Goal: Information Seeking & Learning: Learn about a topic

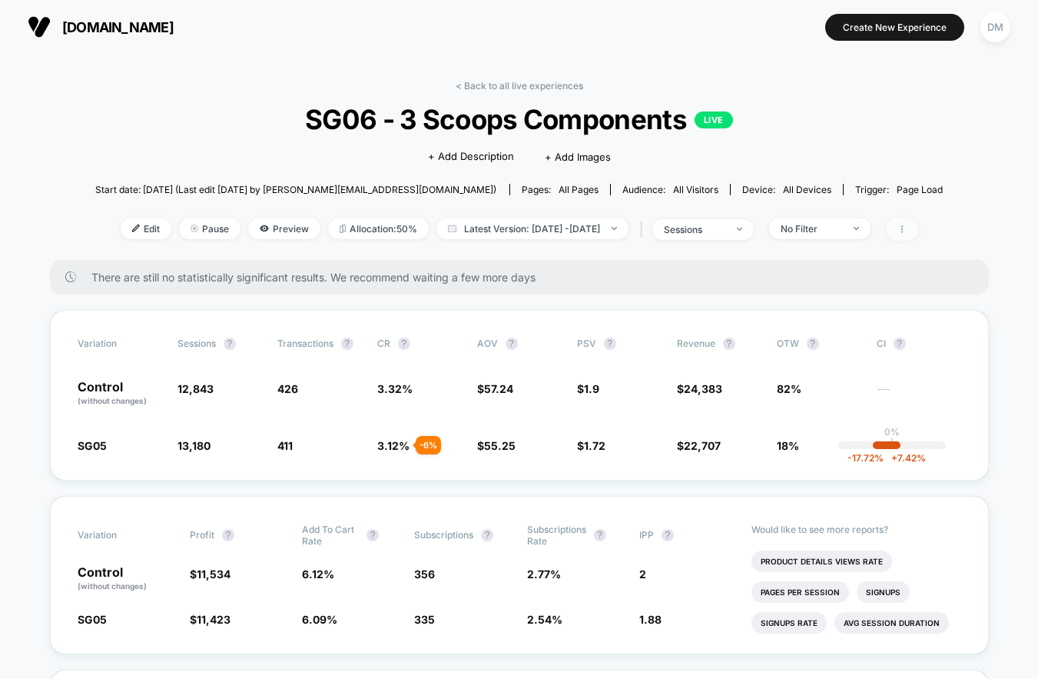
click at [907, 227] on icon at bounding box center [902, 228] width 9 height 9
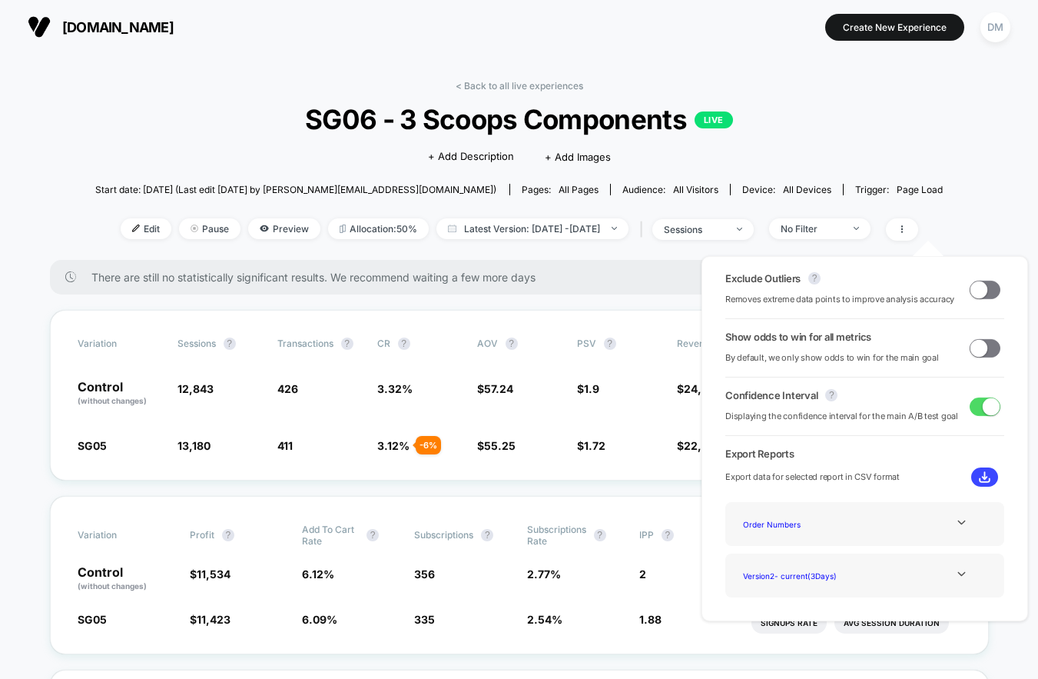
click at [981, 346] on span at bounding box center [979, 347] width 17 height 17
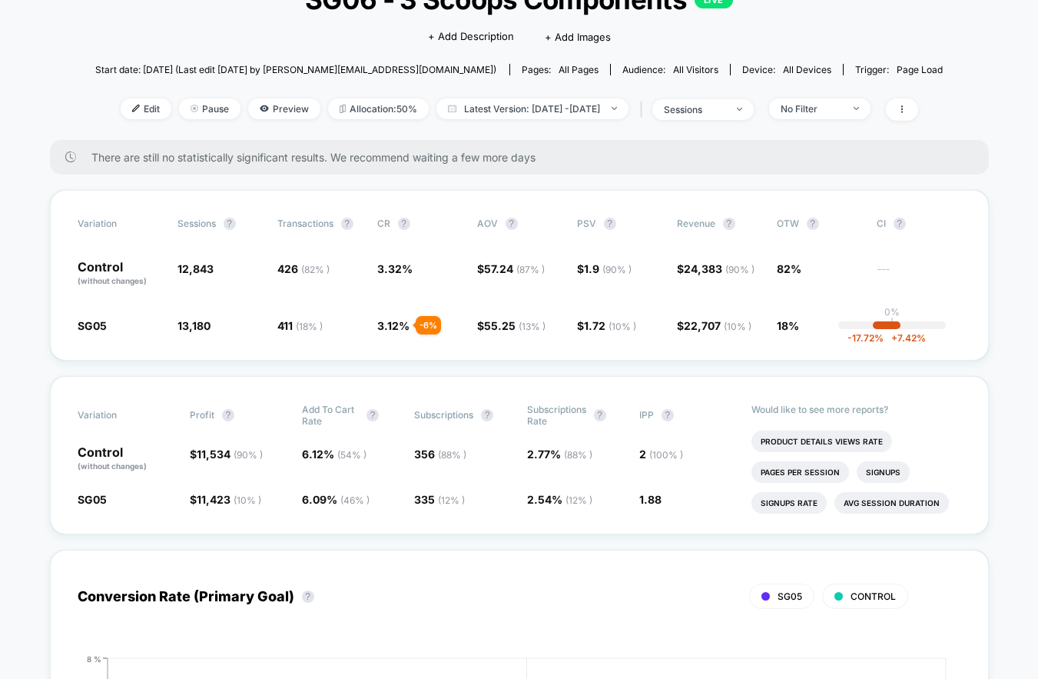
scroll to position [131, 0]
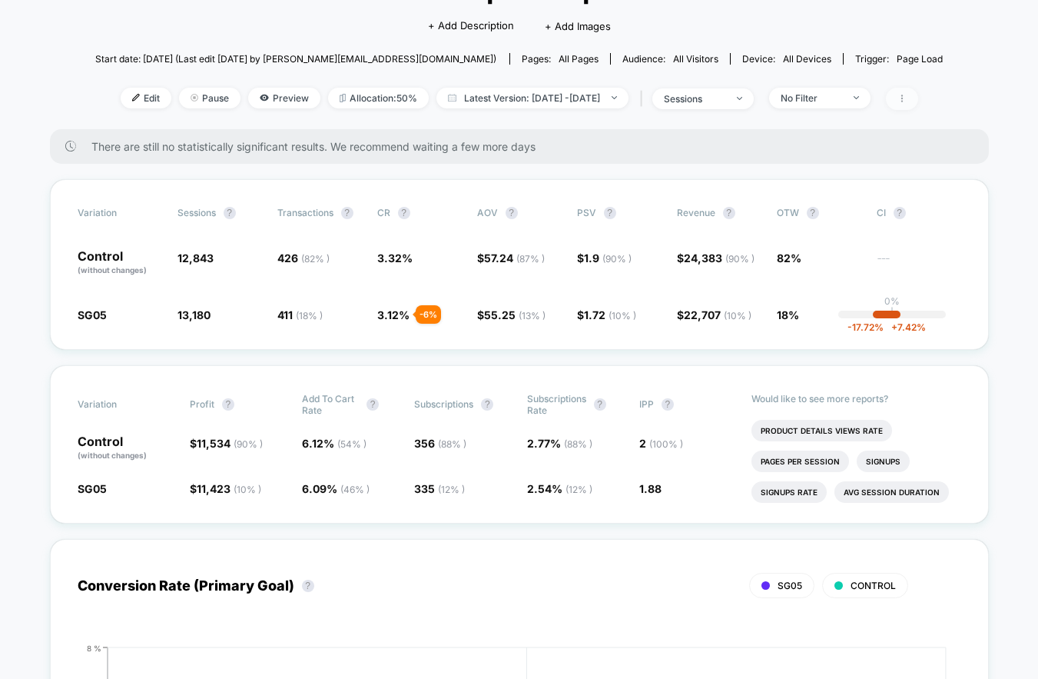
click at [907, 100] on icon at bounding box center [902, 98] width 9 height 9
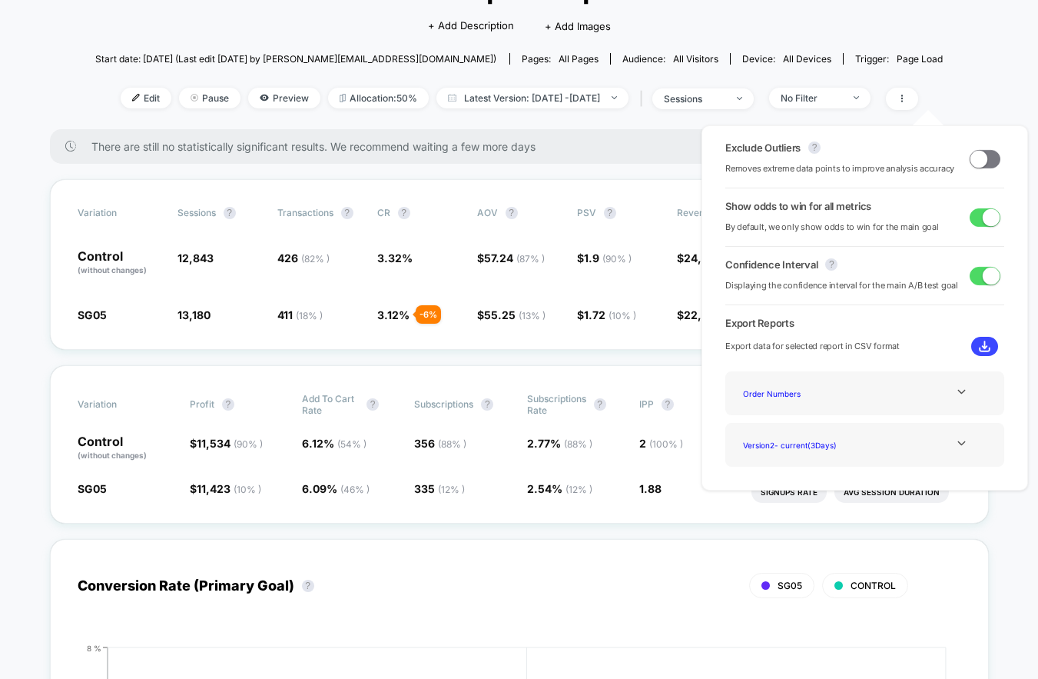
click at [985, 216] on span at bounding box center [991, 216] width 17 height 17
click at [983, 163] on span at bounding box center [985, 159] width 31 height 18
click at [984, 154] on span at bounding box center [991, 158] width 17 height 17
click at [984, 154] on span at bounding box center [985, 159] width 31 height 18
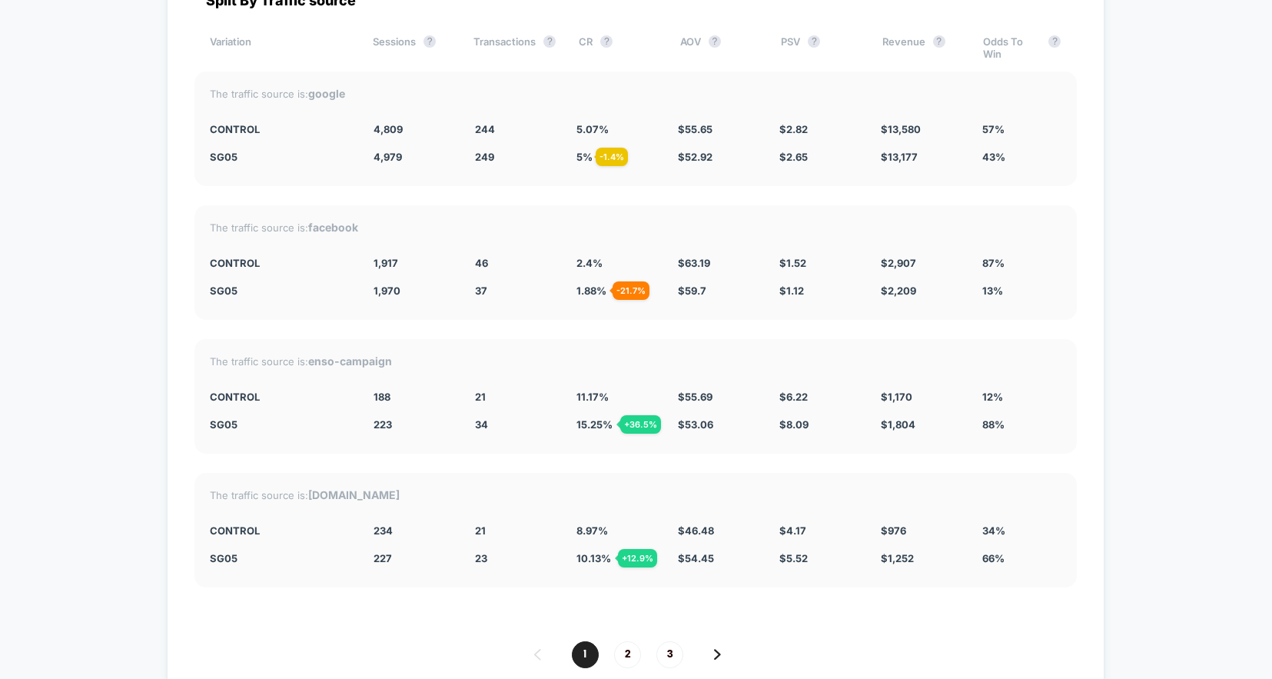
scroll to position [4373, 0]
click at [626, 653] on span "2" at bounding box center [627, 653] width 27 height 27
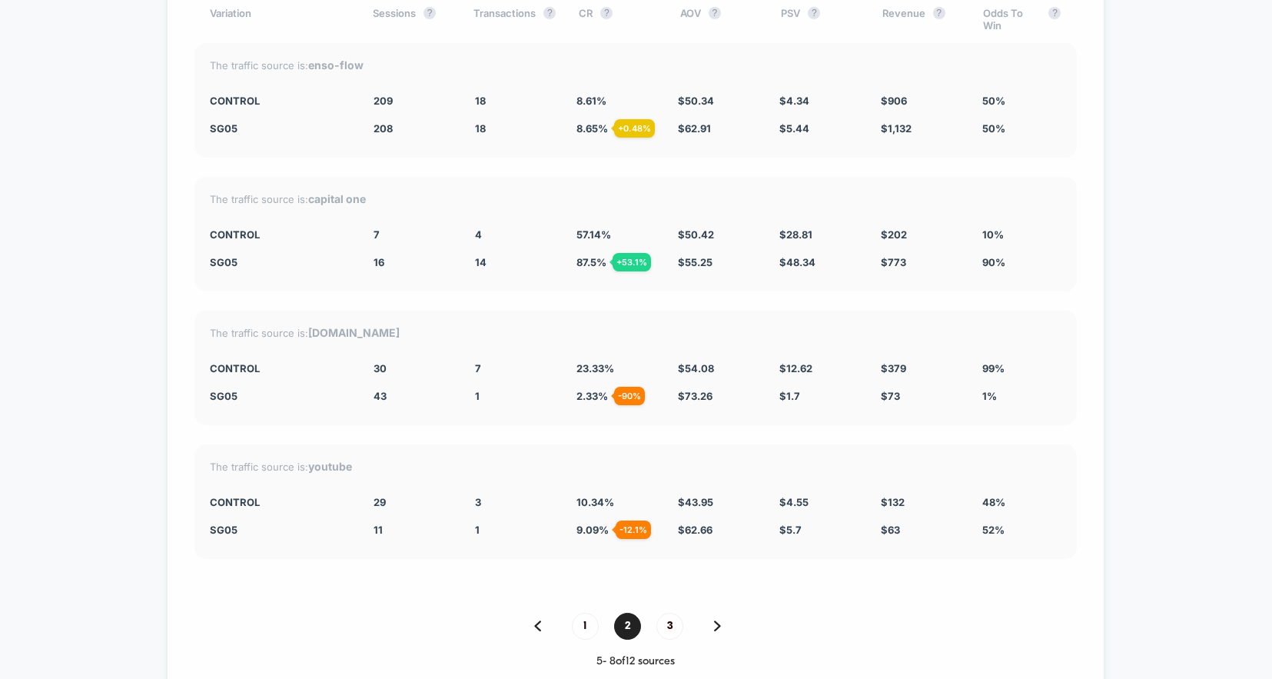
scroll to position [4414, 0]
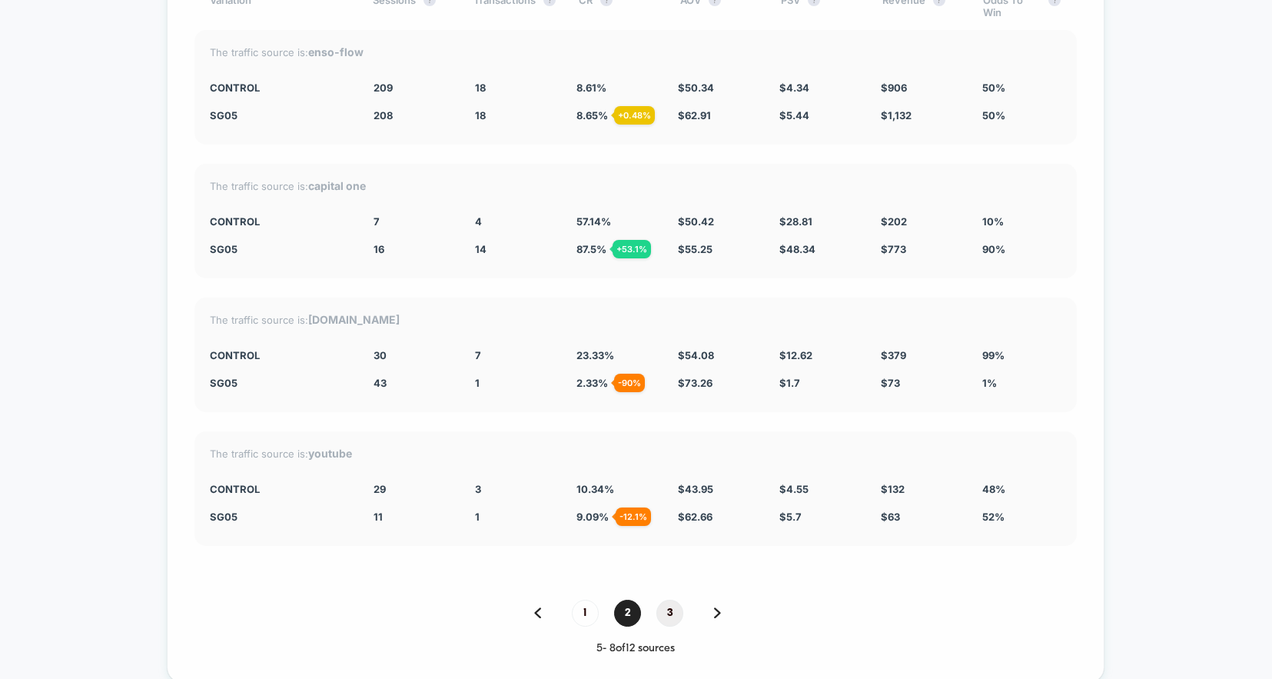
click at [671, 618] on span "3" at bounding box center [669, 612] width 27 height 27
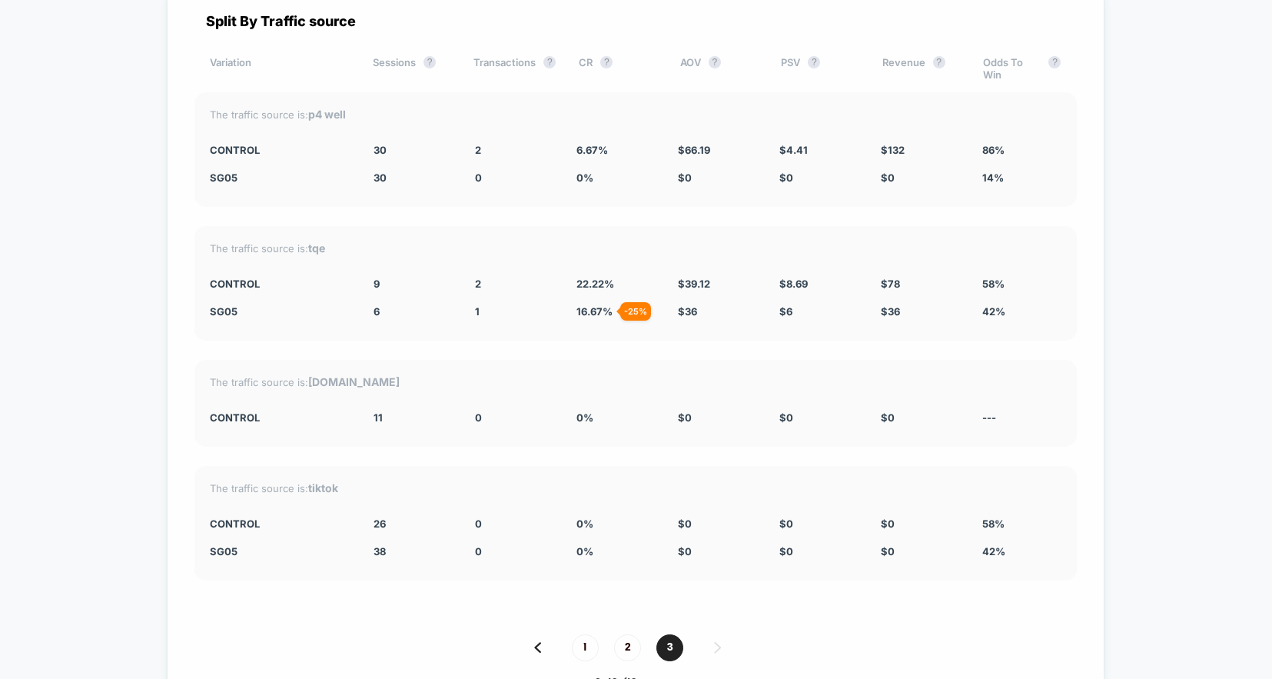
scroll to position [4342, 0]
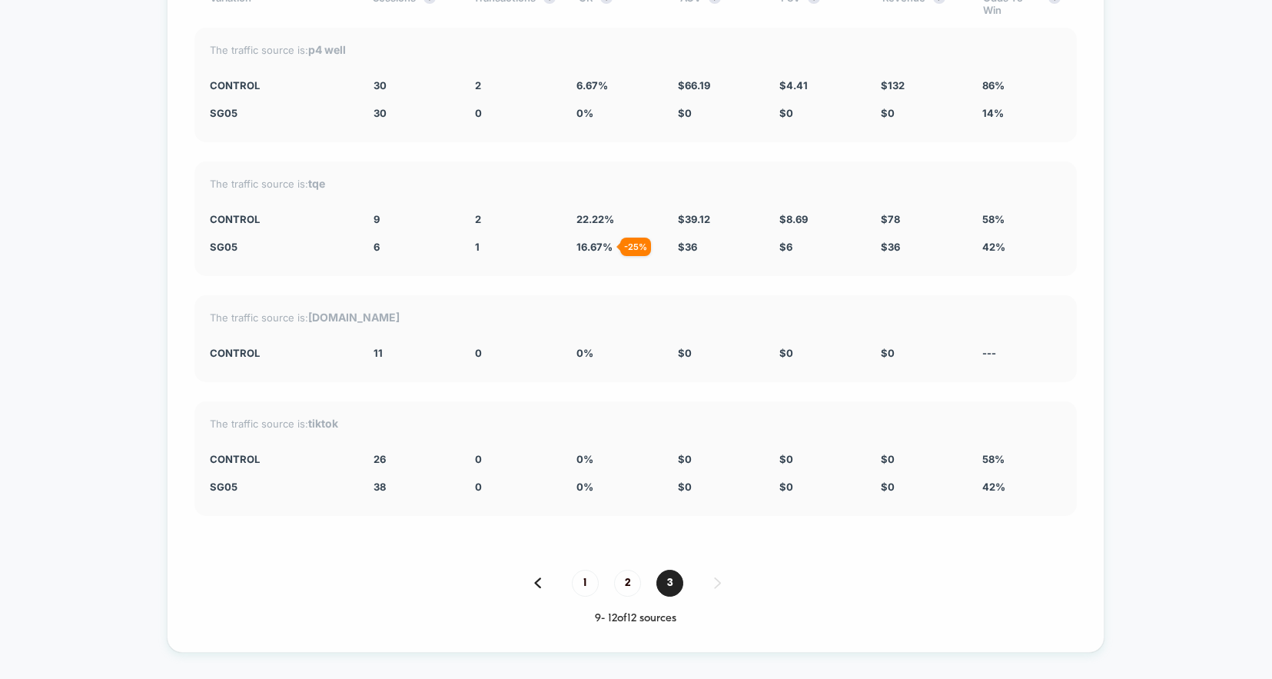
scroll to position [4434, 0]
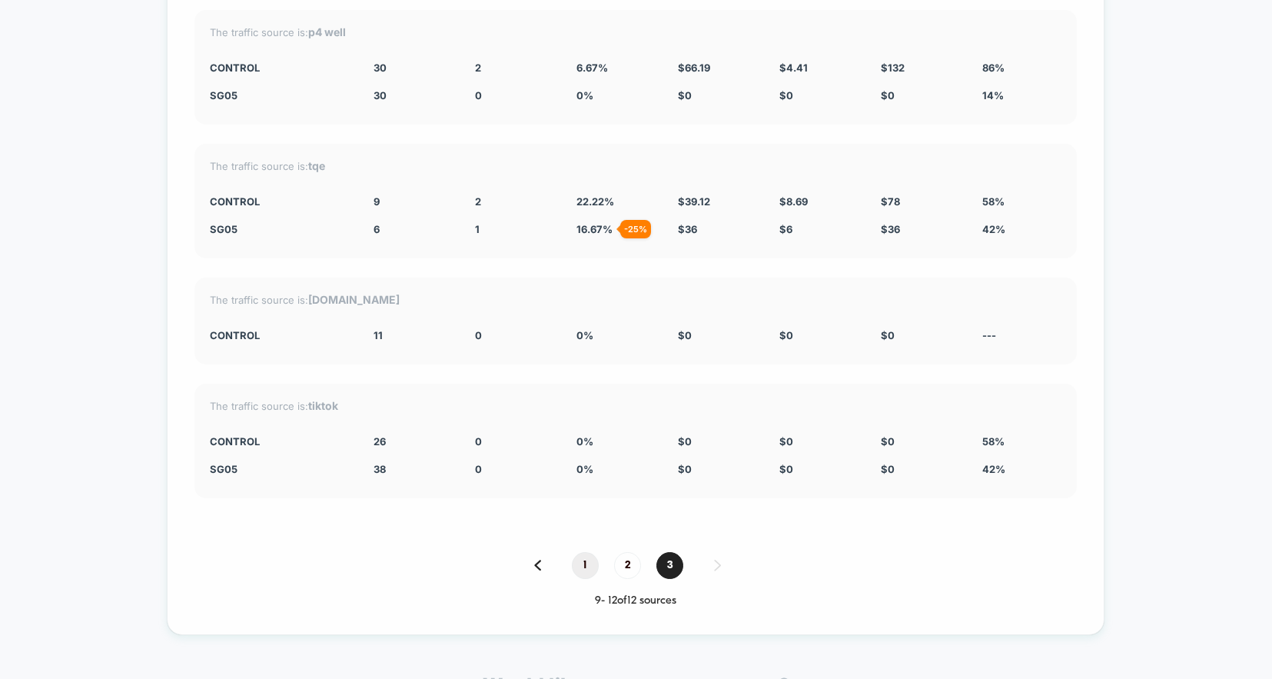
click at [590, 565] on span "1" at bounding box center [585, 565] width 27 height 27
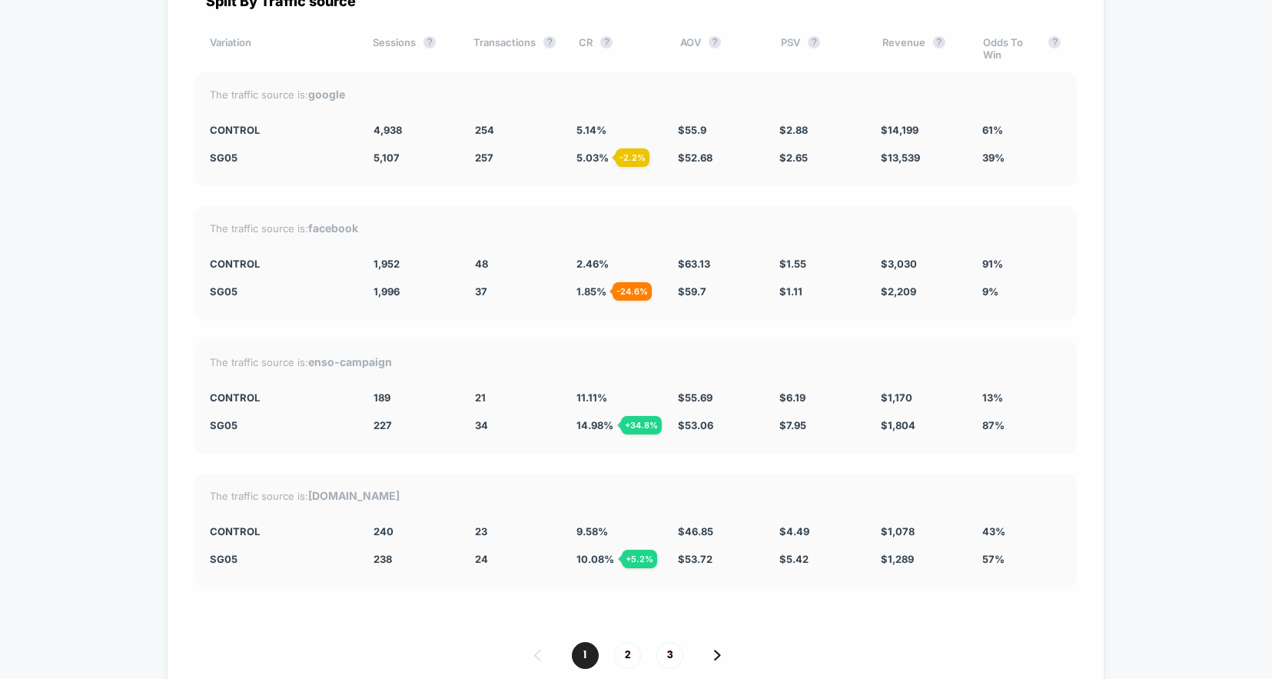
scroll to position [4376, 0]
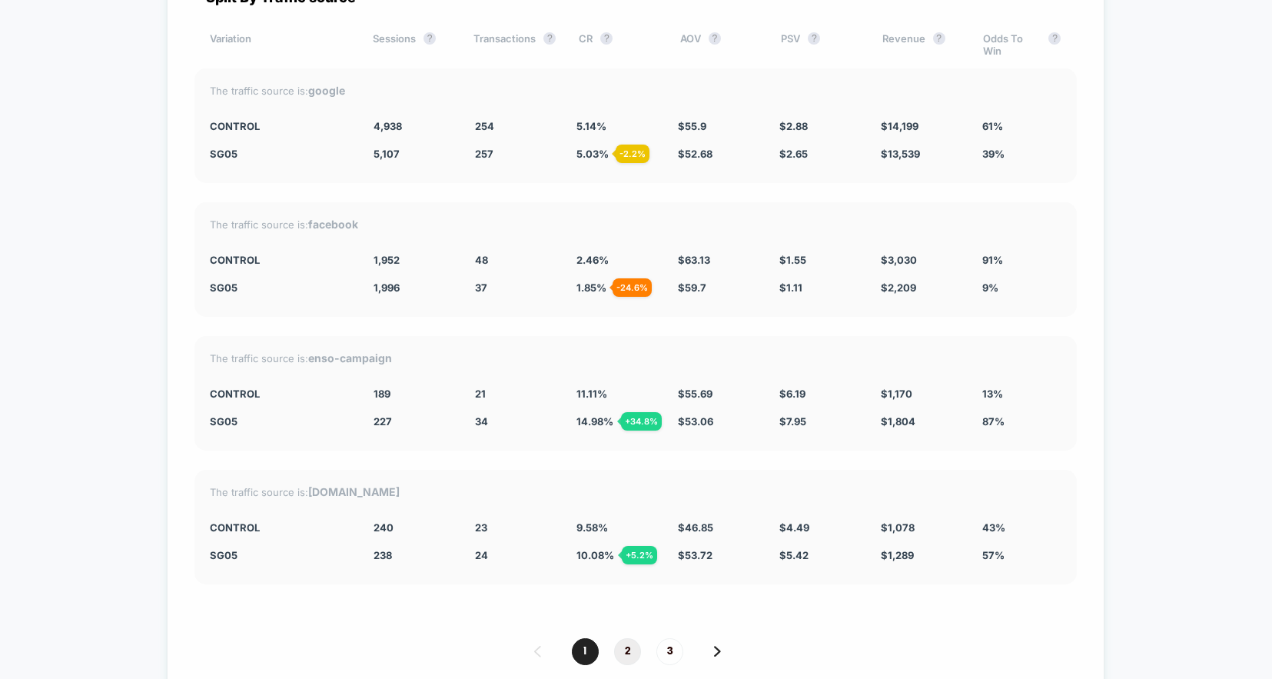
click at [632, 661] on span "2" at bounding box center [627, 651] width 27 height 27
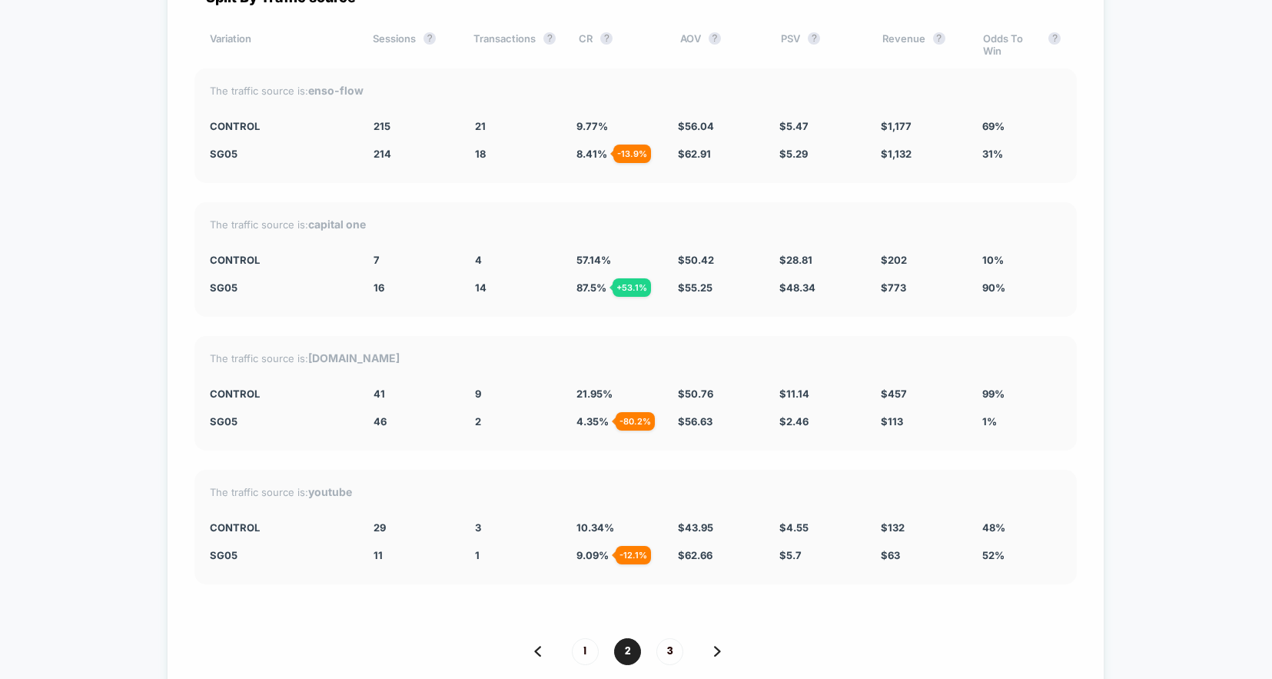
scroll to position [4358, 0]
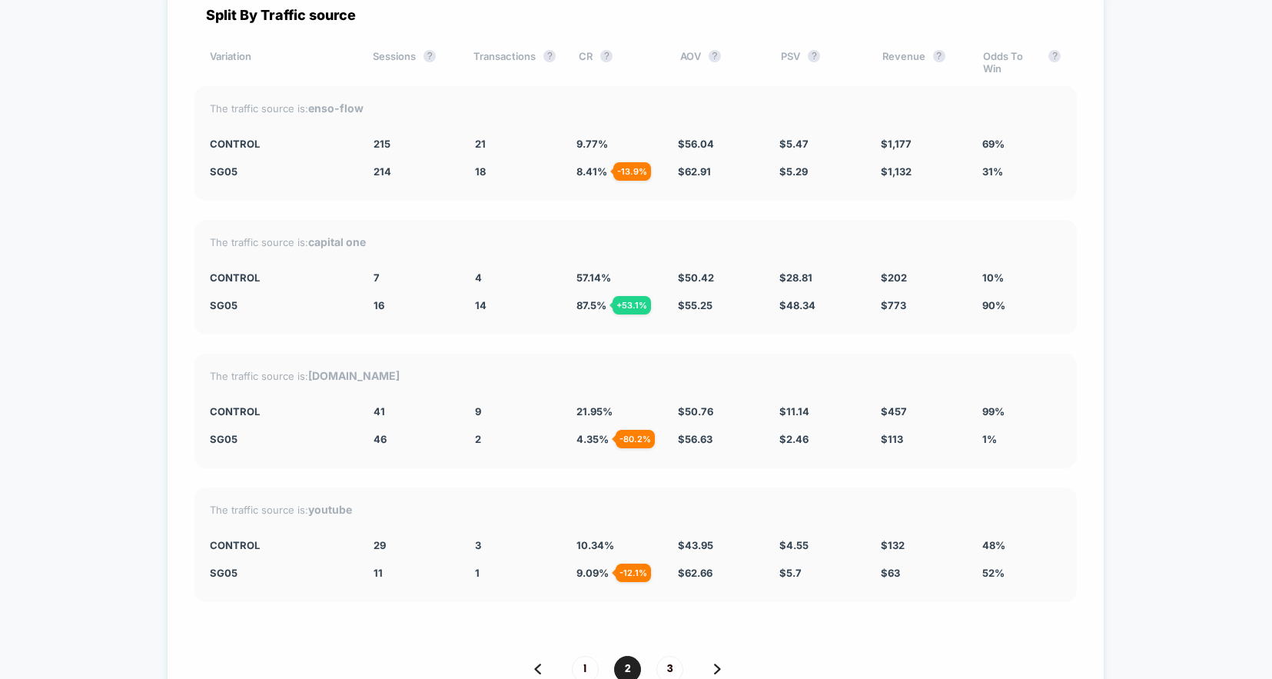
click at [535, 211] on div "Split By Traffic source Variation Sessions ? Transactions ? CR ? AOV ? PSV ? Re…" at bounding box center [635, 358] width 937 height 759
click at [584, 657] on span "1" at bounding box center [585, 668] width 27 height 27
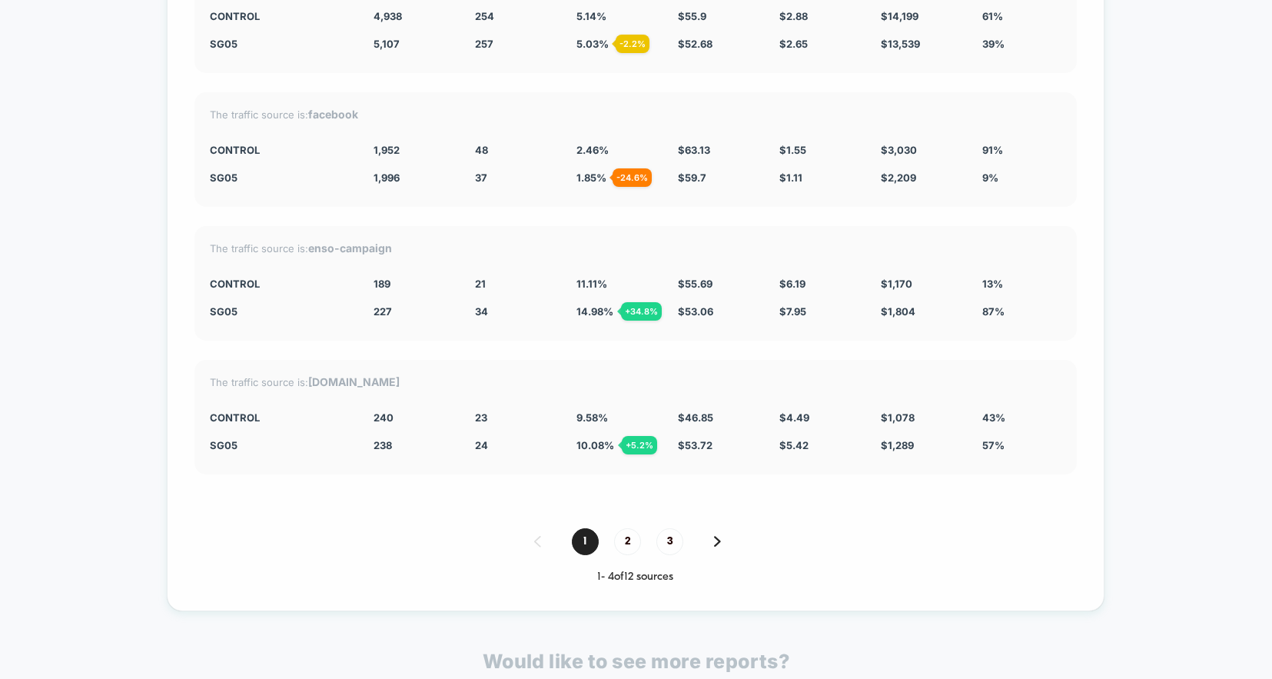
scroll to position [4489, 0]
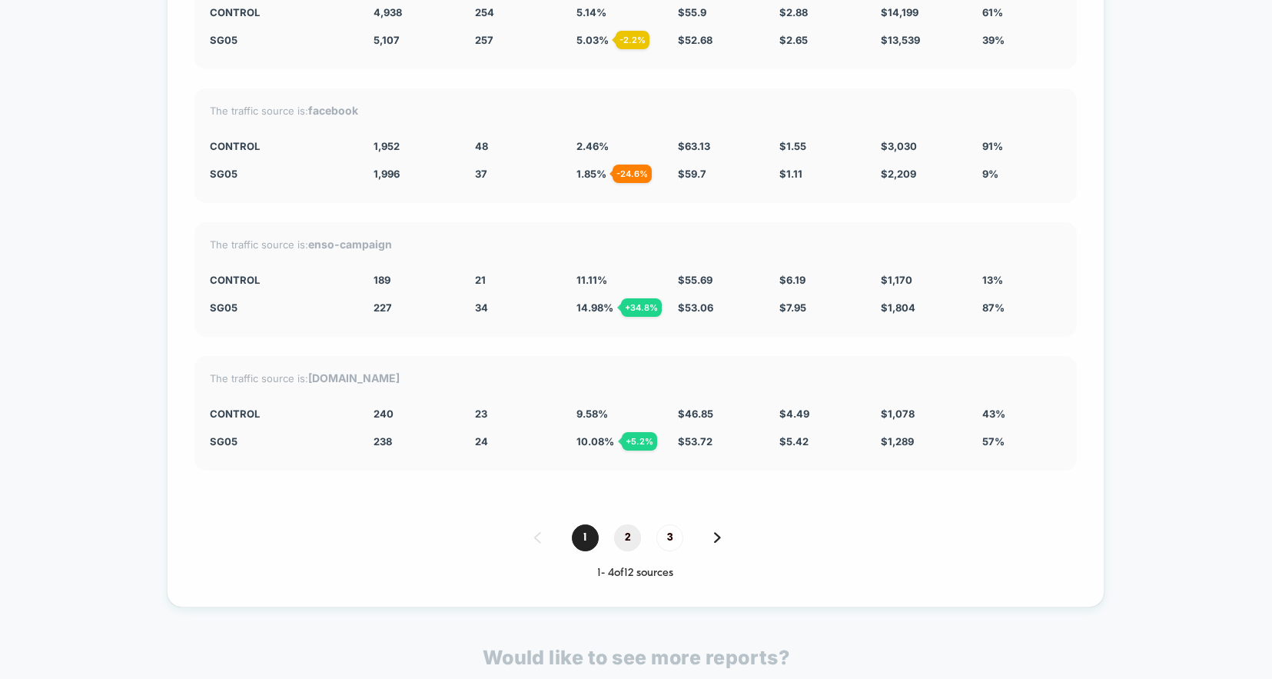
click at [629, 536] on span "2" at bounding box center [627, 537] width 27 height 27
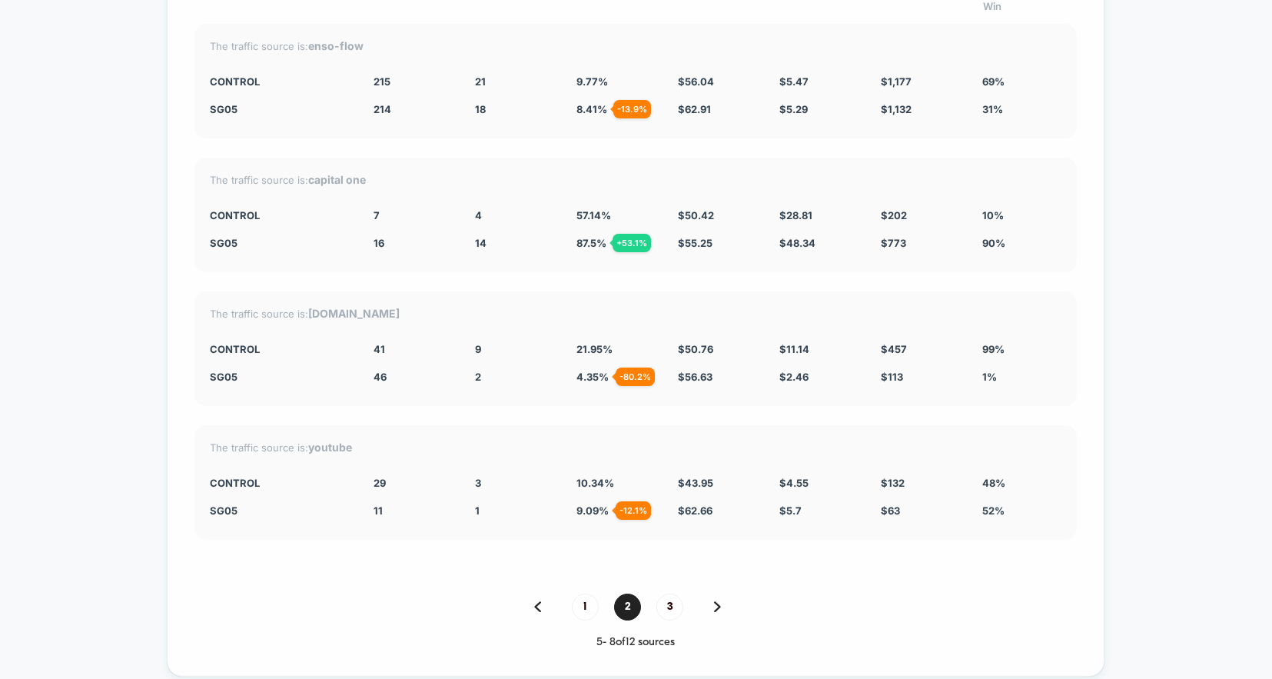
scroll to position [4415, 0]
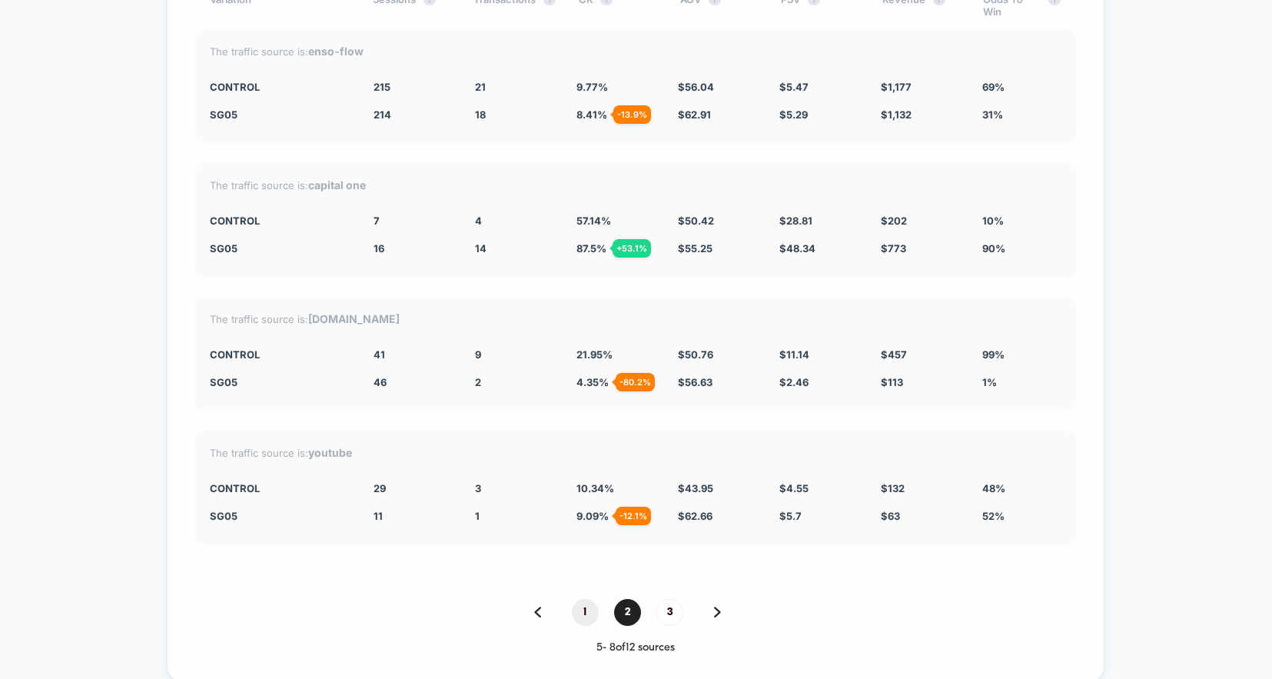
click at [589, 604] on span "1" at bounding box center [585, 612] width 27 height 27
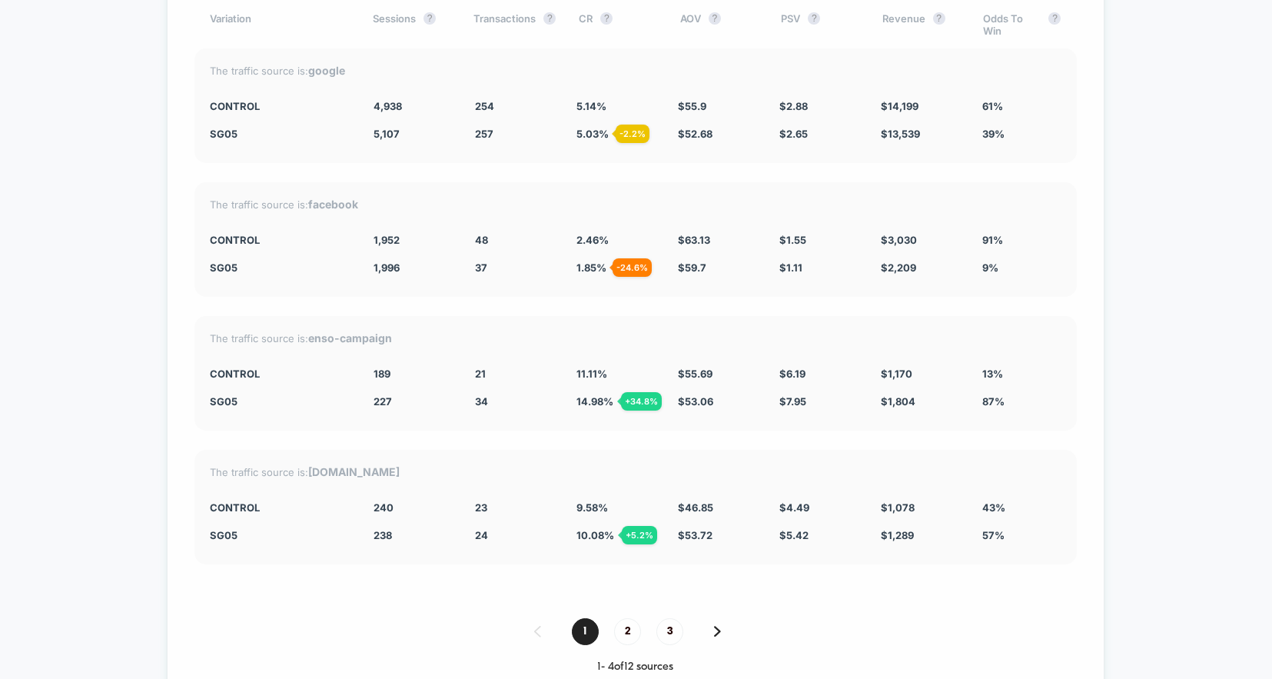
scroll to position [4402, 0]
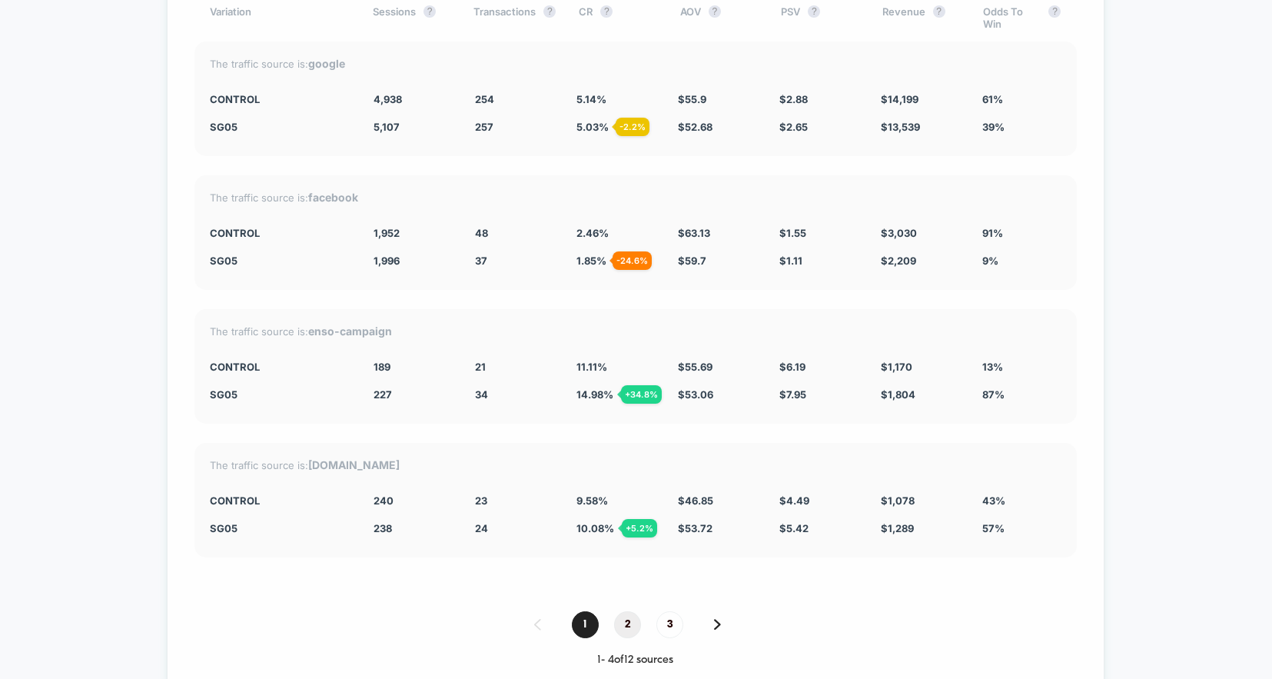
click at [628, 616] on span "2" at bounding box center [627, 624] width 27 height 27
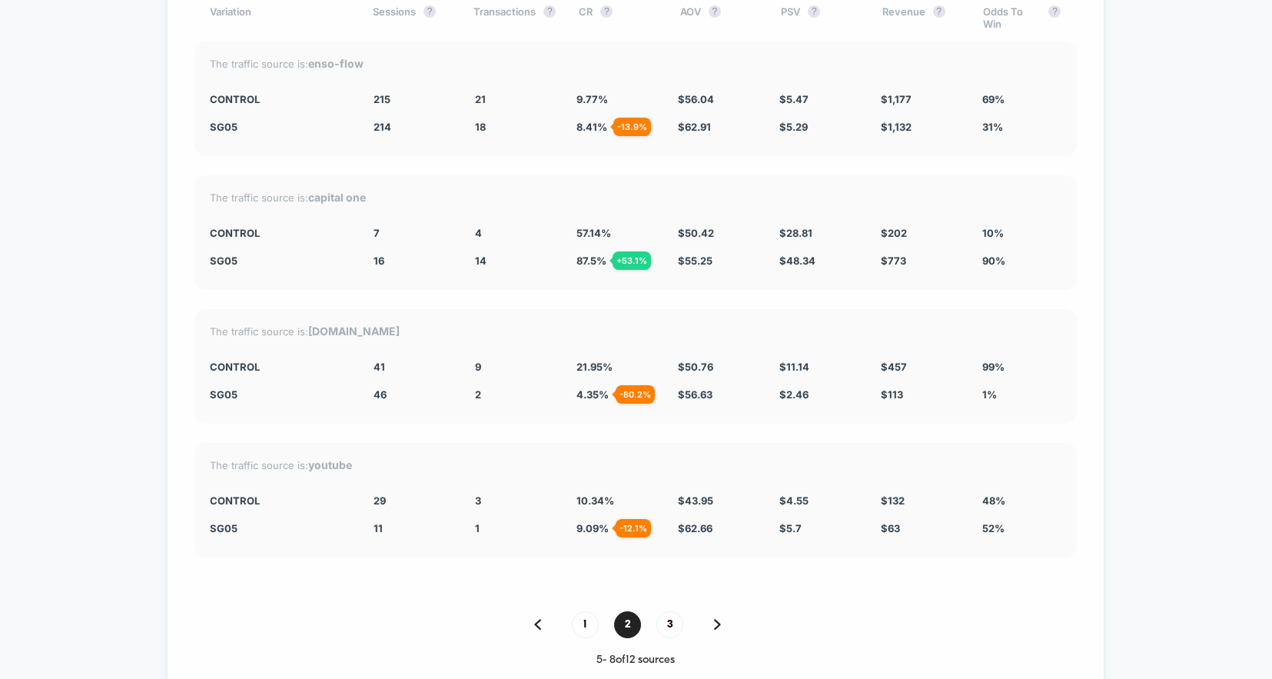
scroll to position [4370, 0]
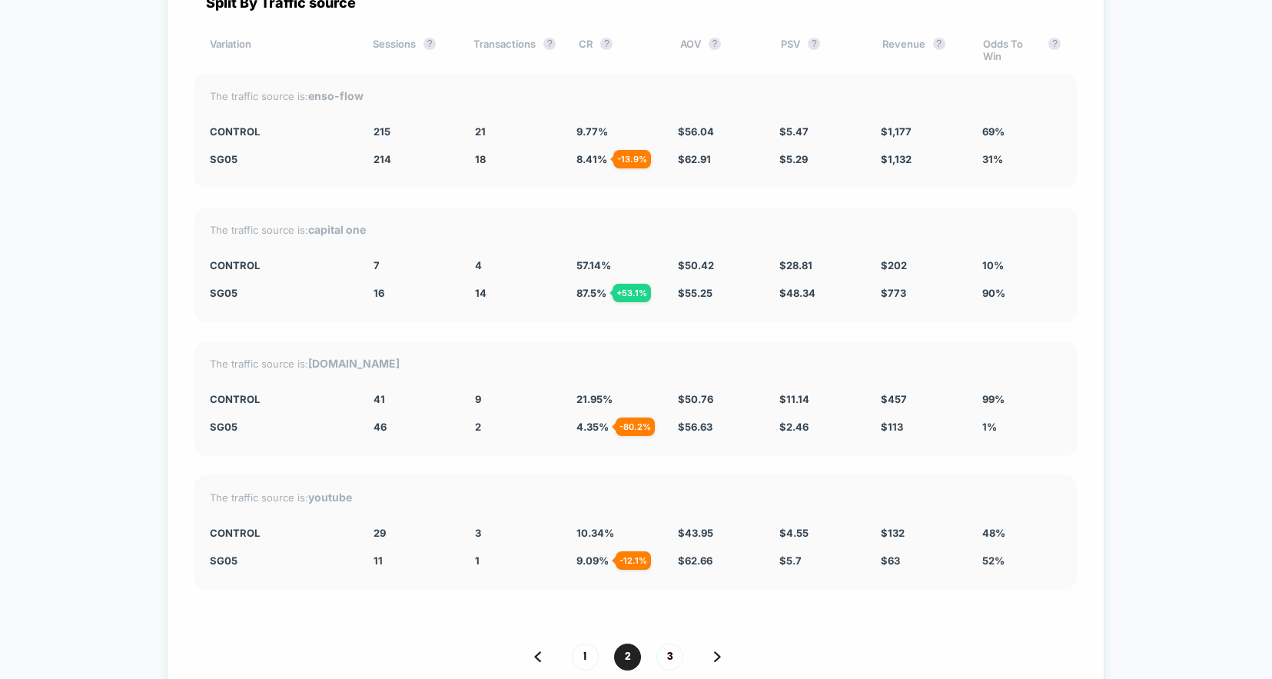
click at [522, 330] on div "Split By Traffic source Variation Sessions ? Transactions ? CR ? AOV ? PSV ? Re…" at bounding box center [635, 346] width 937 height 759
click at [589, 661] on span "1" at bounding box center [585, 656] width 27 height 27
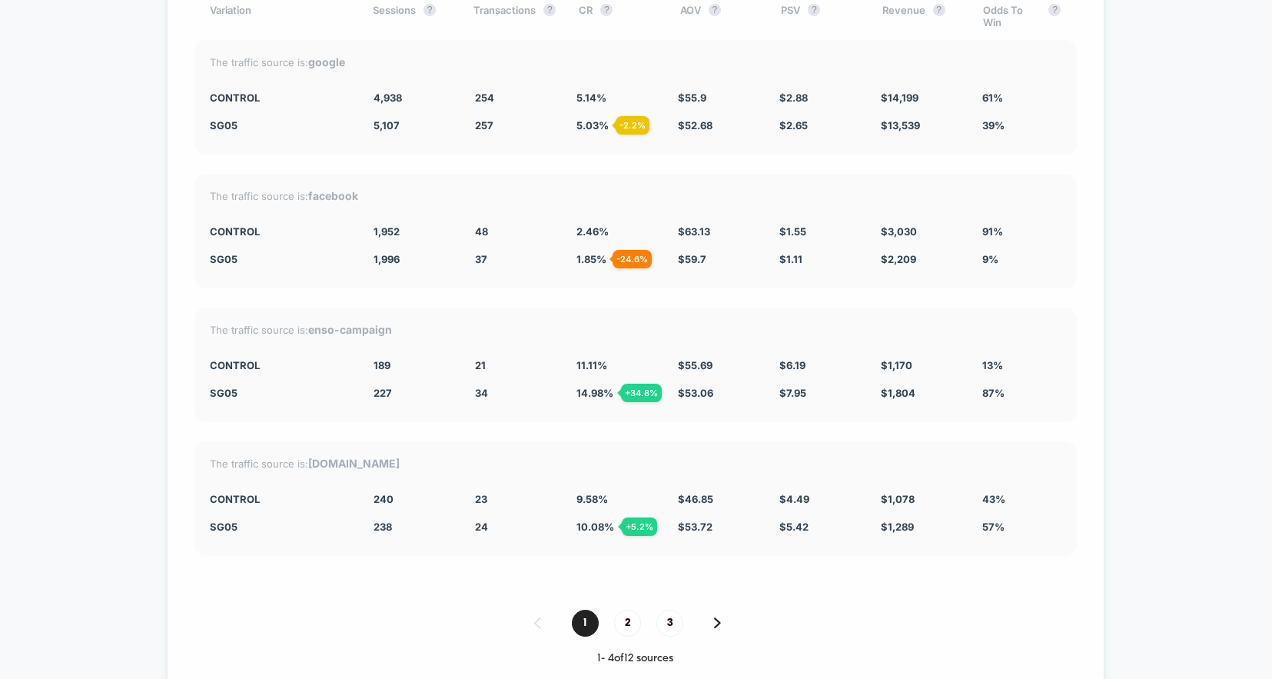
scroll to position [4409, 0]
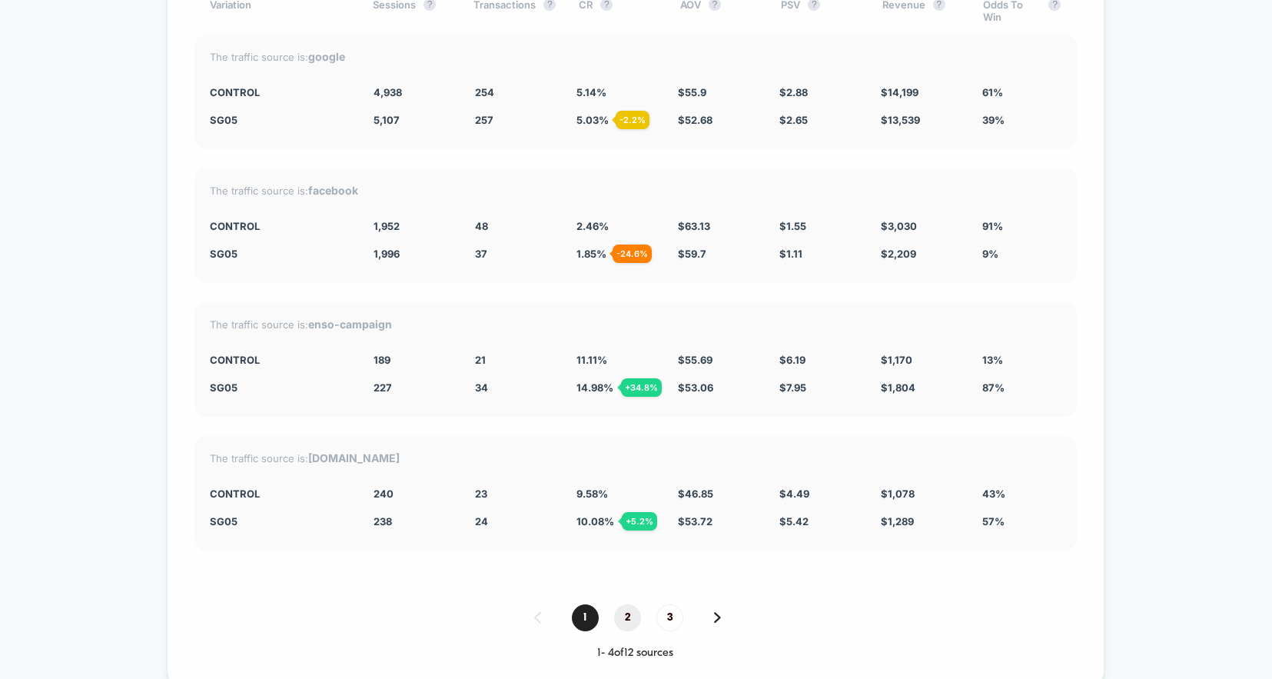
click at [628, 608] on span "2" at bounding box center [627, 617] width 27 height 27
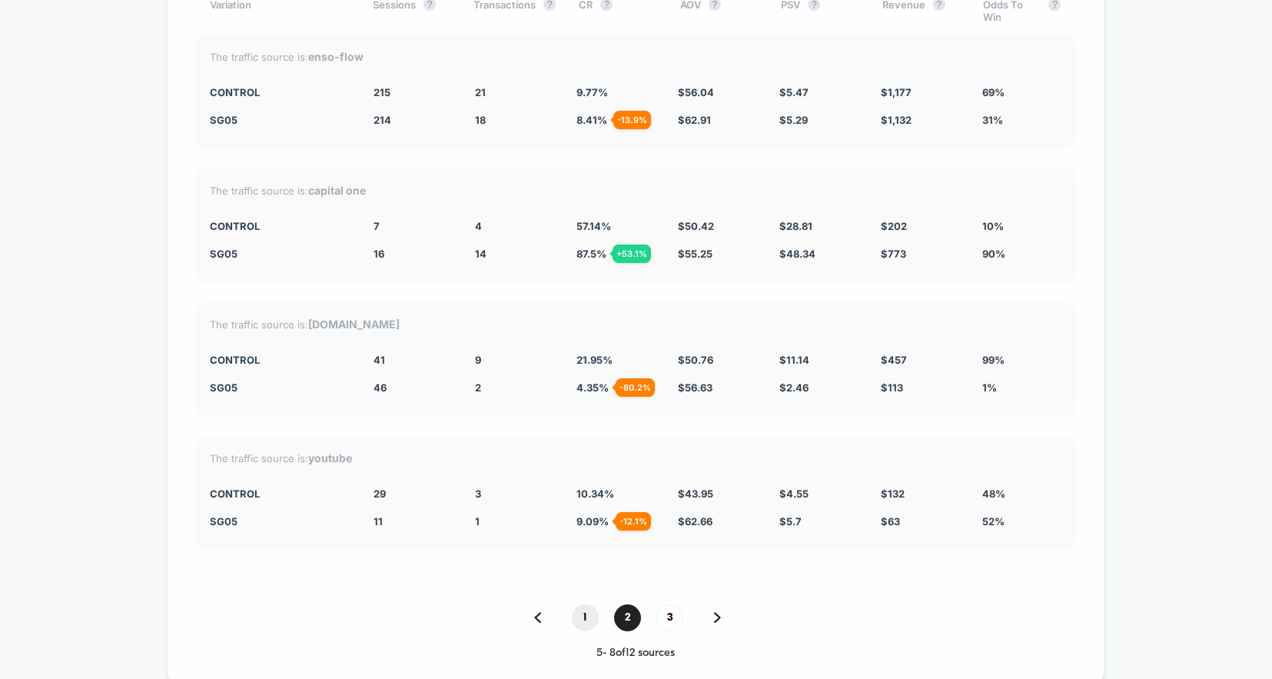
click at [590, 614] on span "1" at bounding box center [585, 617] width 27 height 27
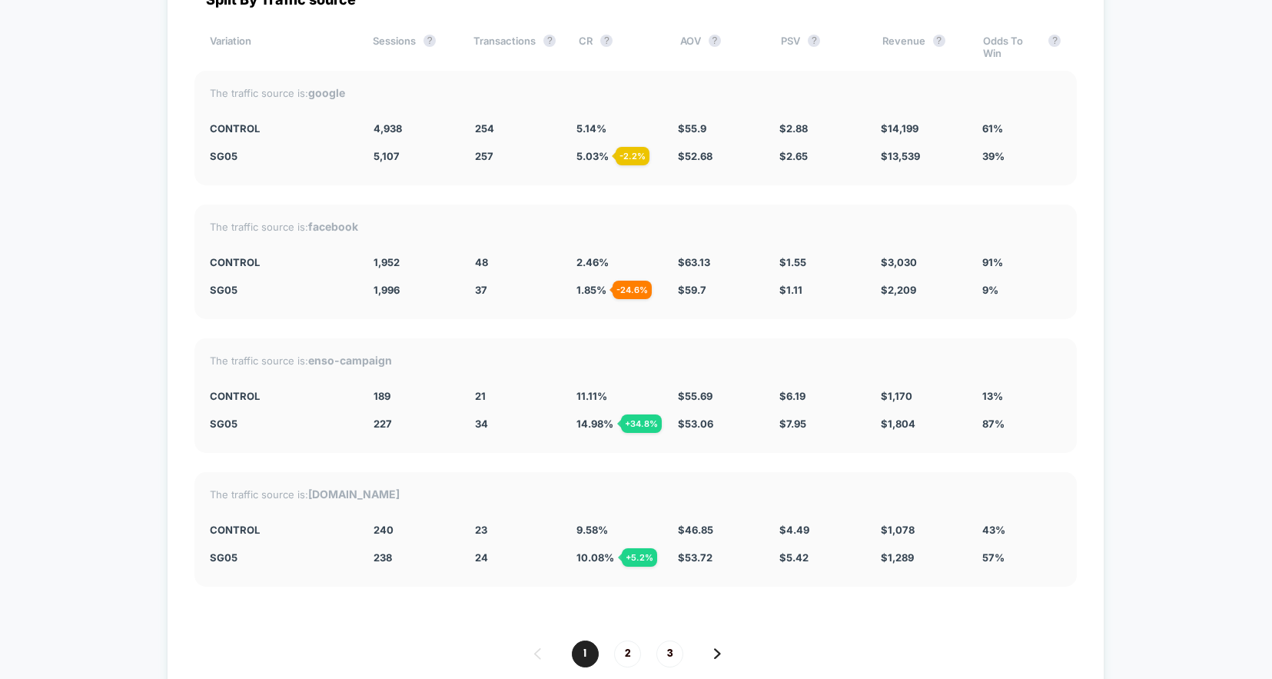
scroll to position [4376, 0]
click at [627, 649] on span "2" at bounding box center [627, 651] width 27 height 27
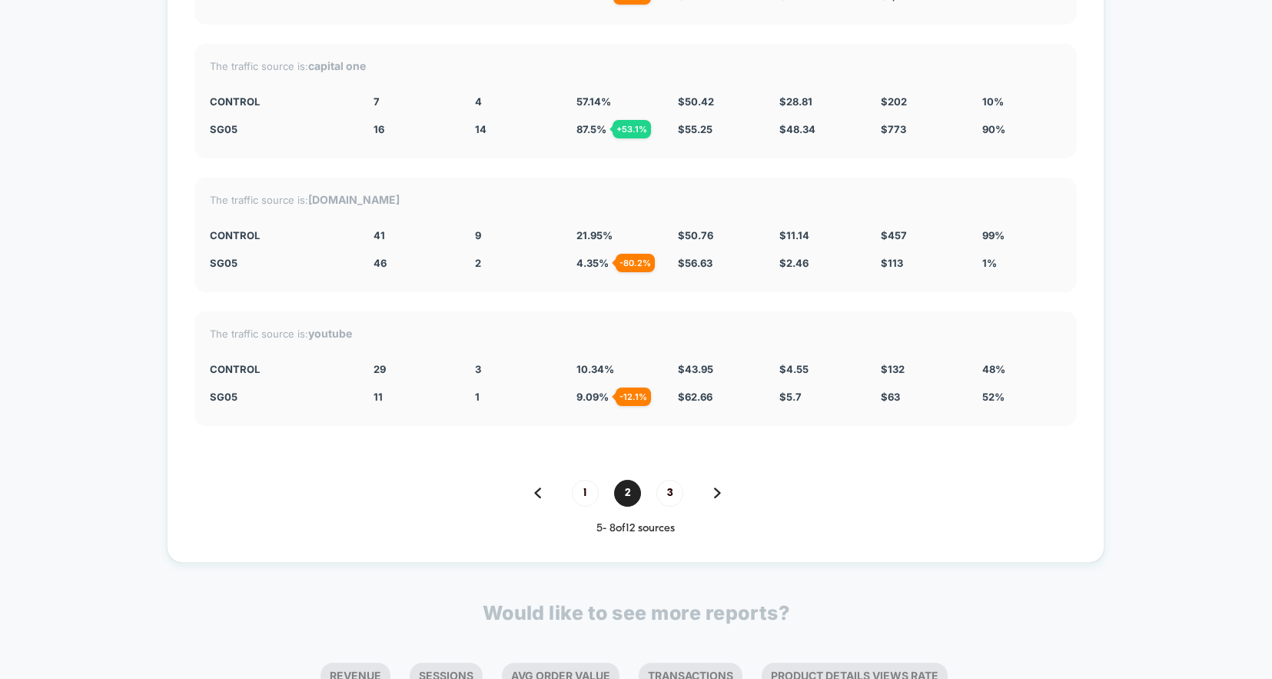
scroll to position [4550, 0]
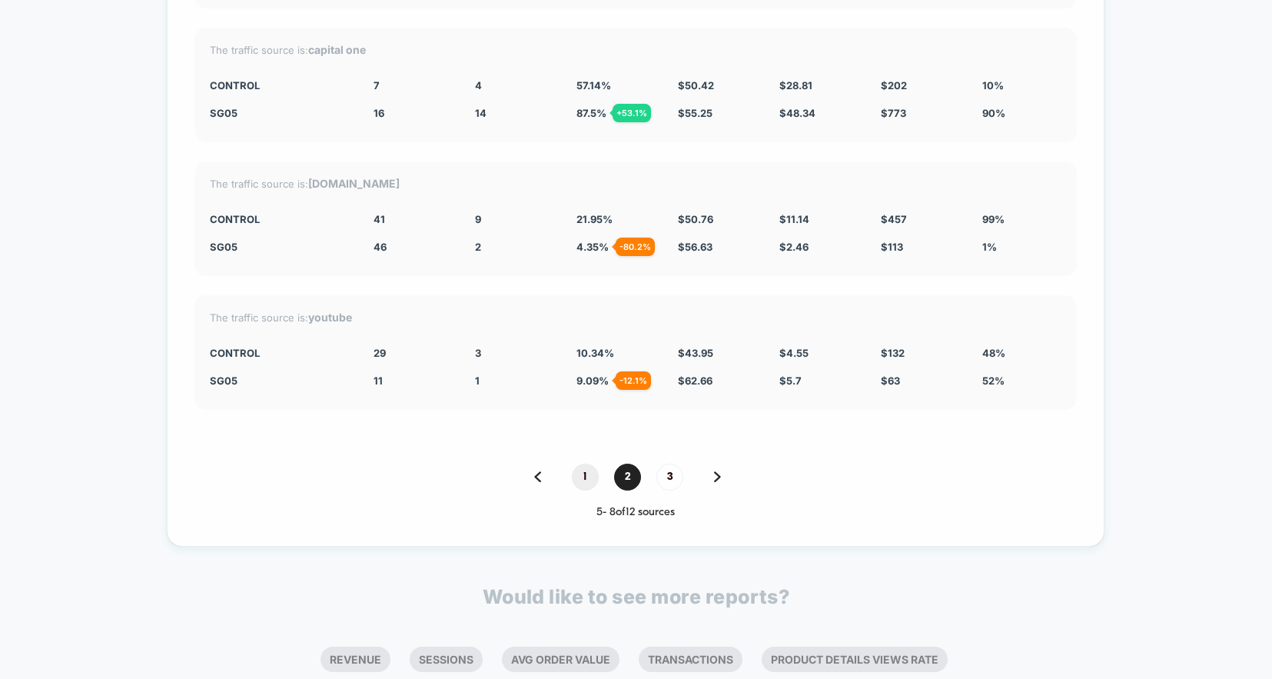
click at [583, 480] on span "1" at bounding box center [585, 476] width 27 height 27
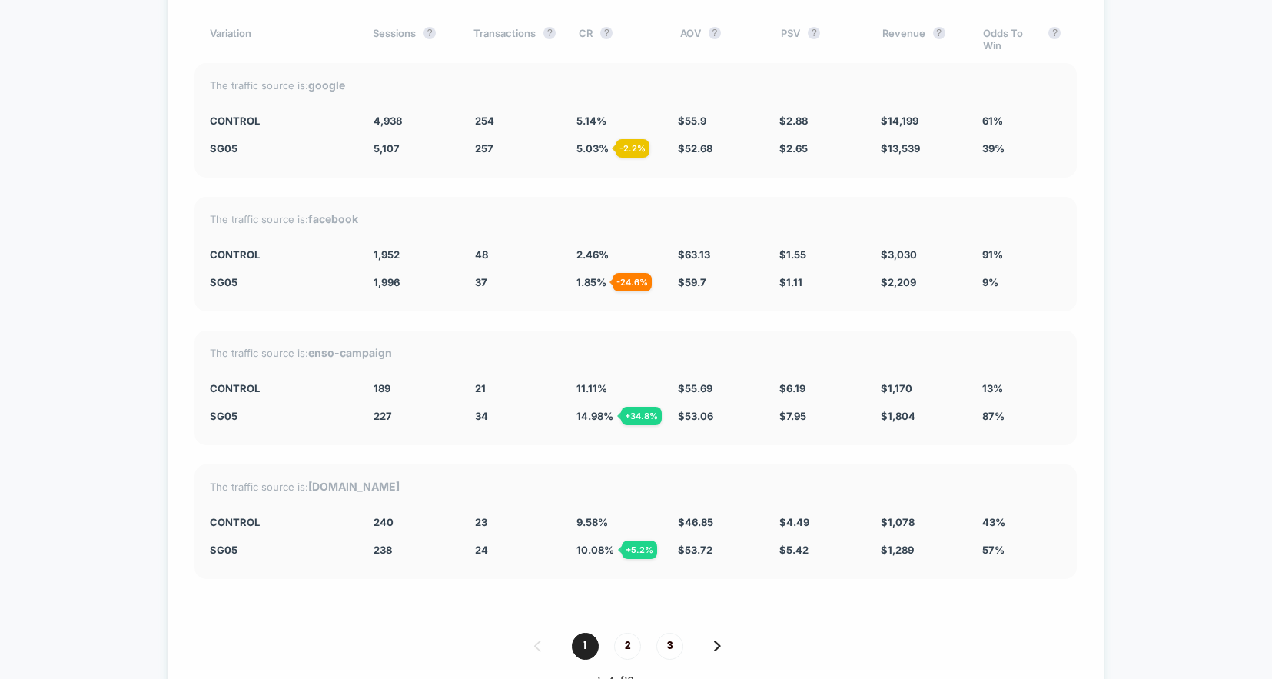
scroll to position [4390, 0]
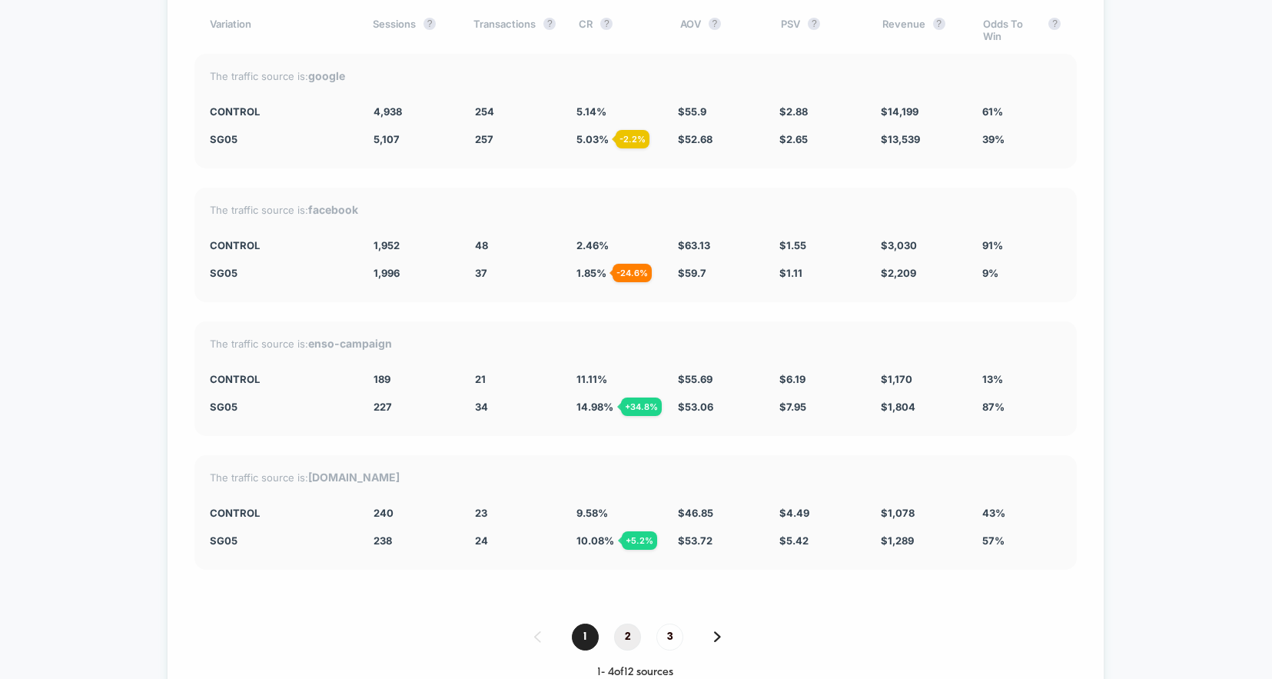
click at [628, 635] on span "2" at bounding box center [627, 636] width 27 height 27
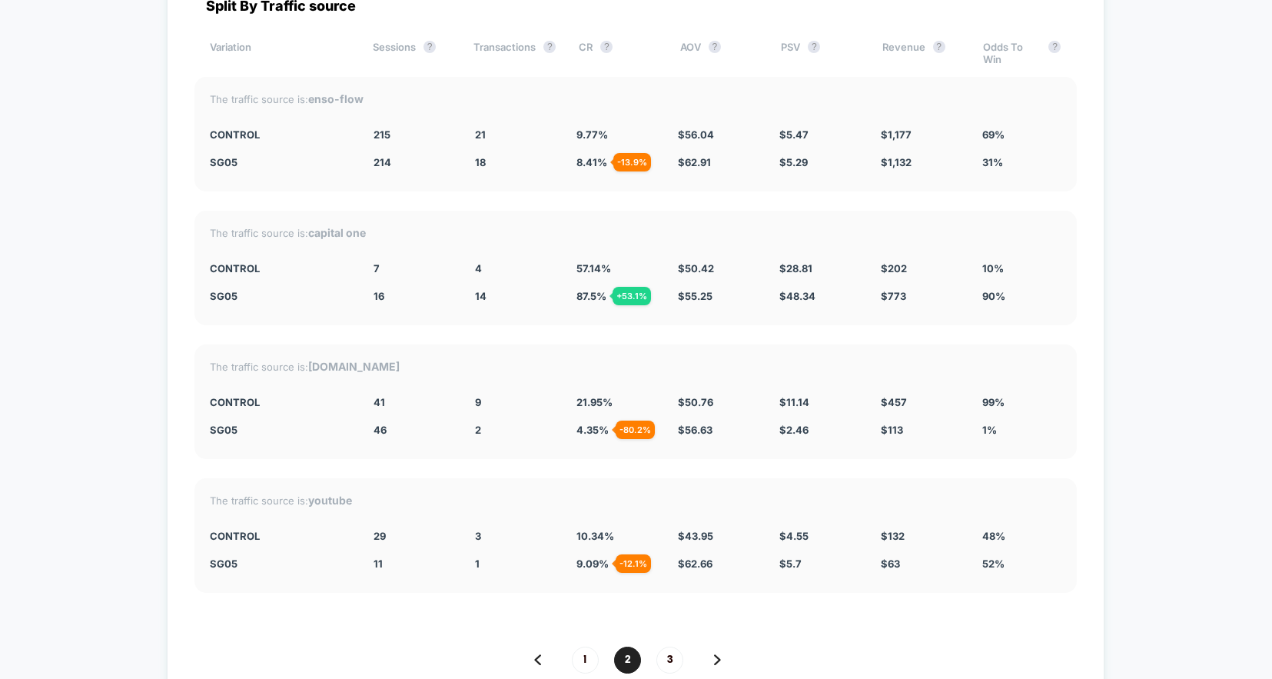
scroll to position [4362, 0]
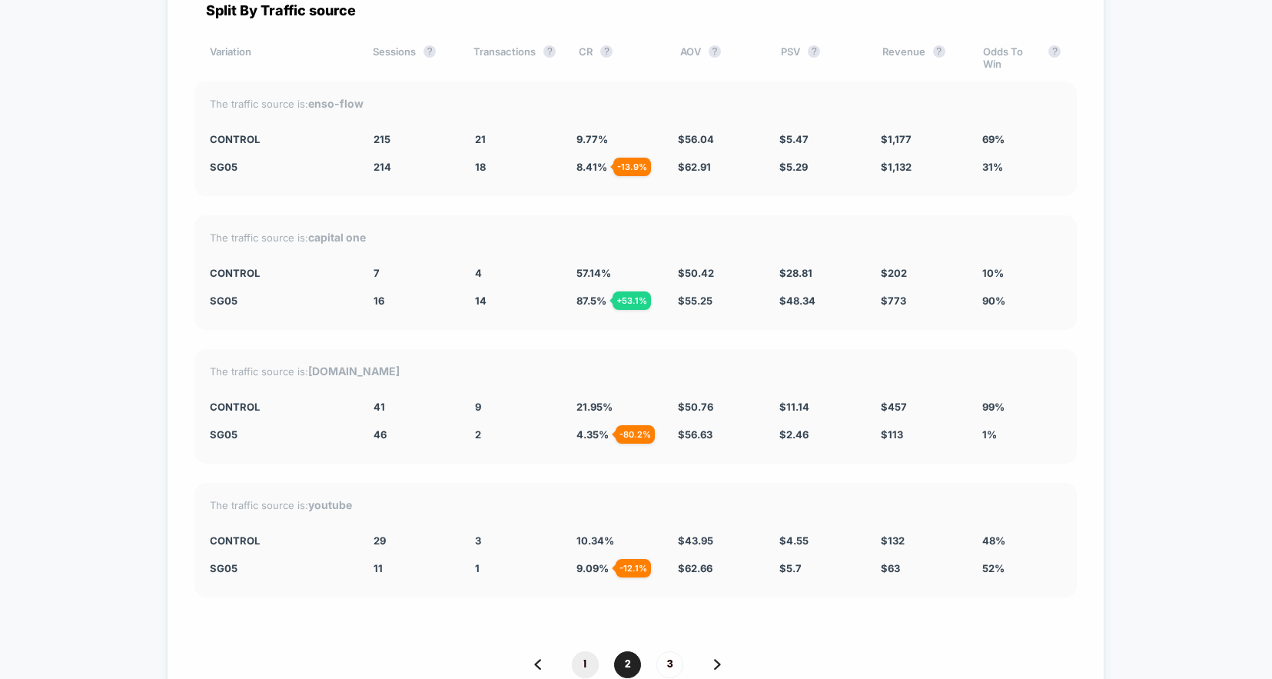
click at [582, 661] on span "1" at bounding box center [585, 664] width 27 height 27
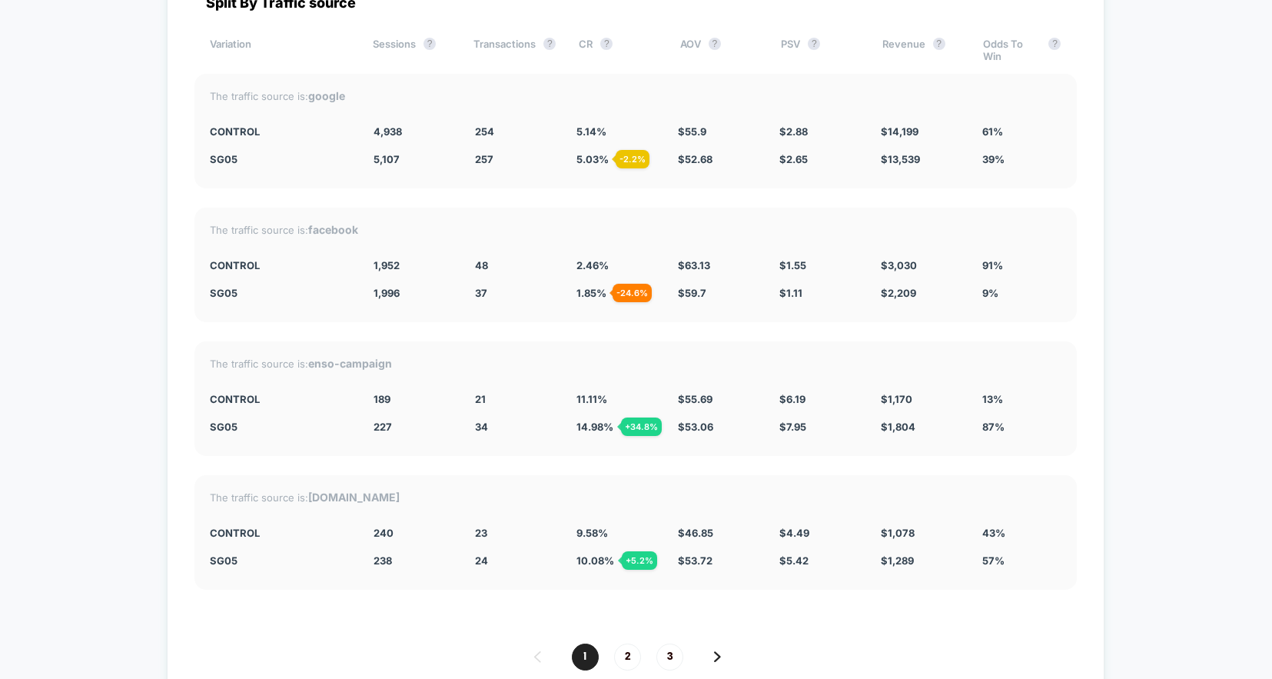
scroll to position [4372, 0]
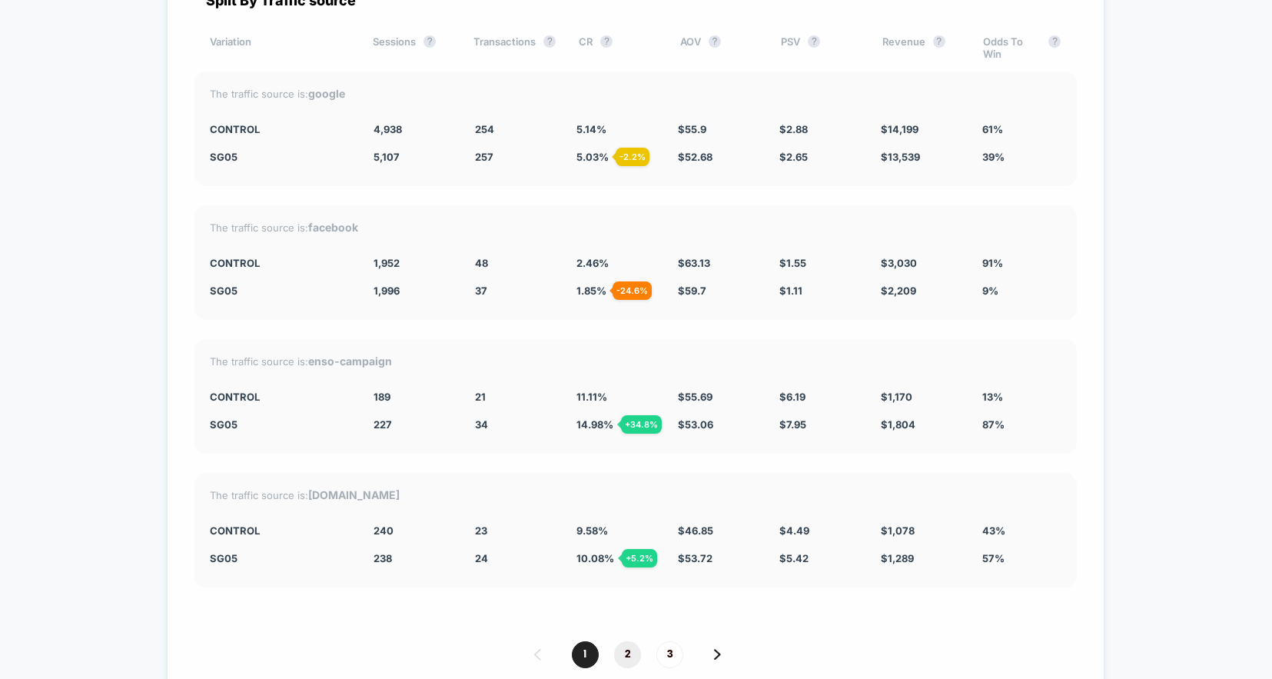
click at [632, 655] on span "2" at bounding box center [627, 654] width 27 height 27
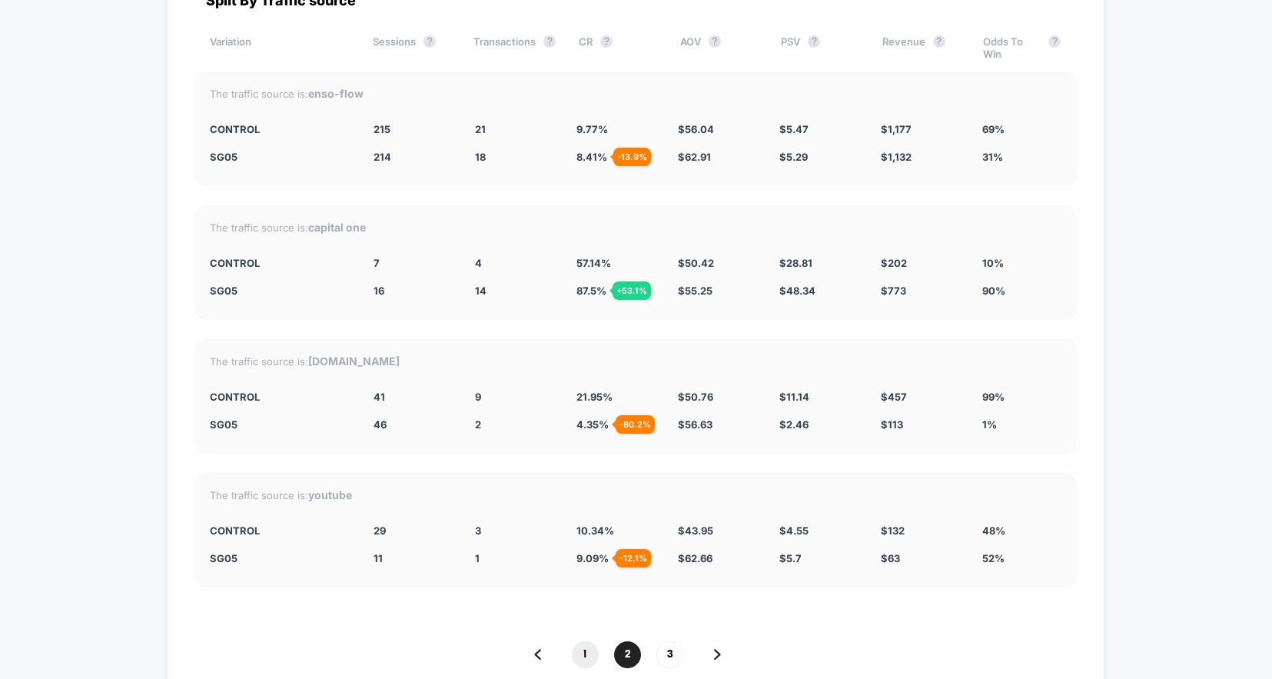
click at [582, 653] on span "1" at bounding box center [585, 654] width 27 height 27
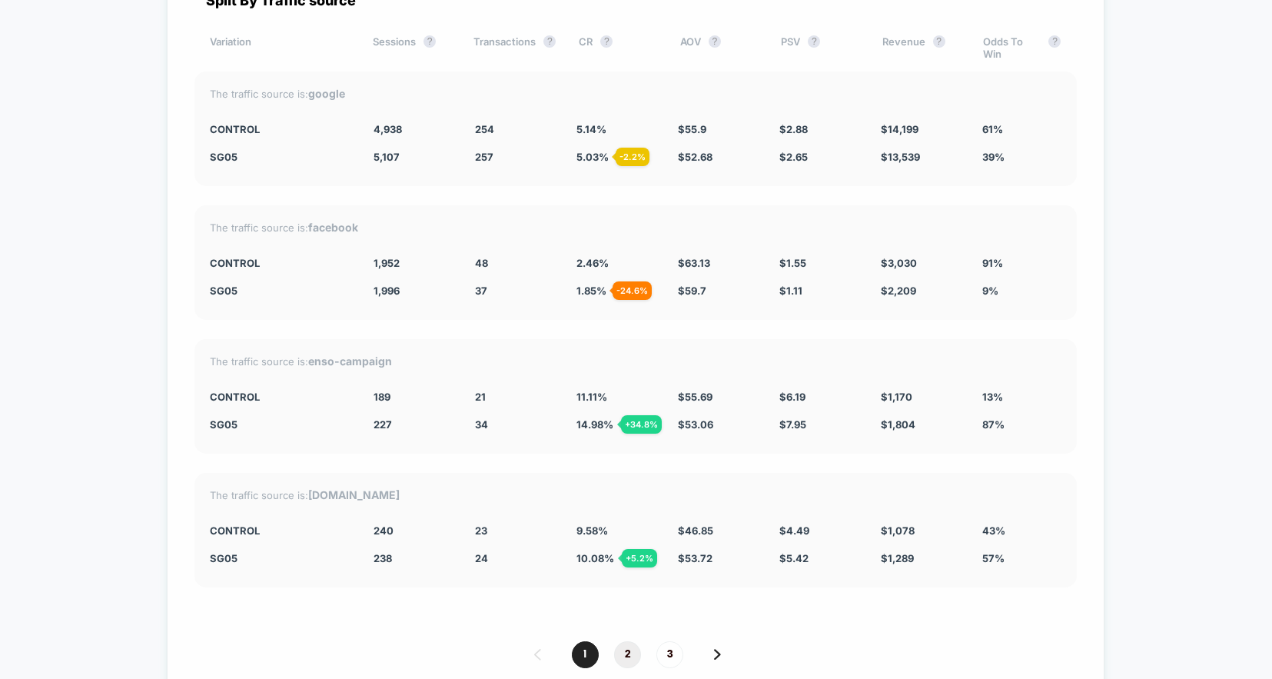
click at [630, 652] on span "2" at bounding box center [627, 654] width 27 height 27
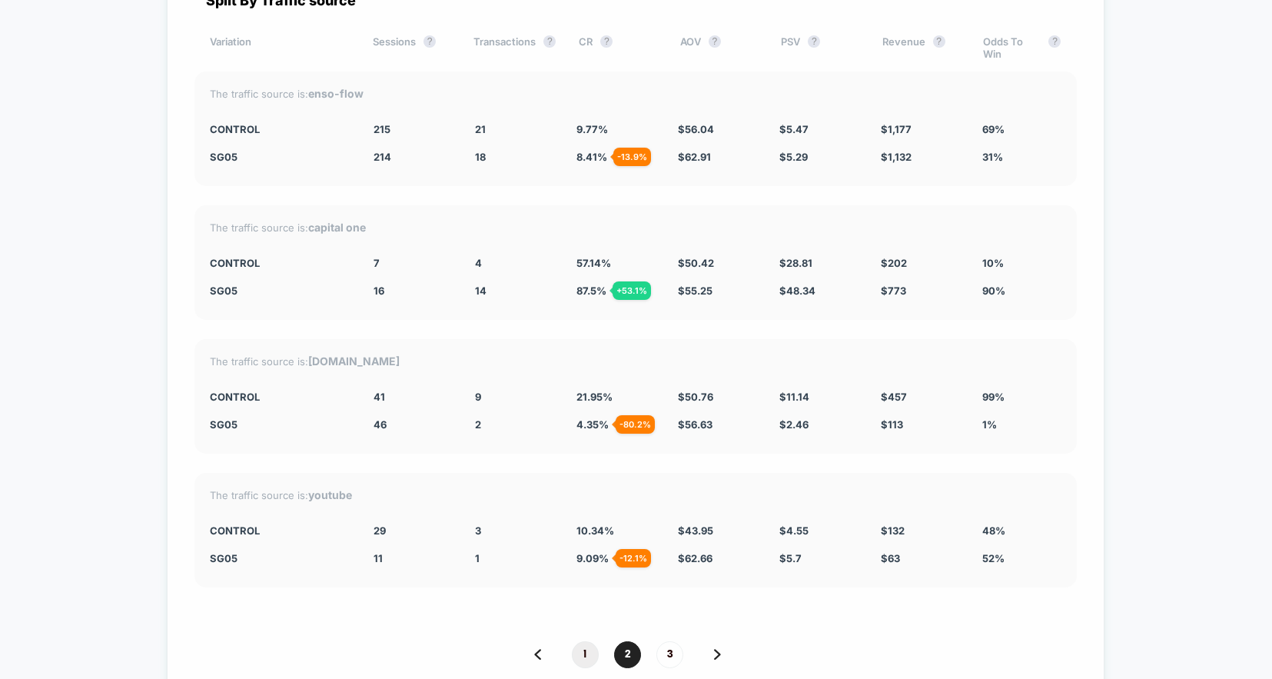
click at [588, 653] on span "1" at bounding box center [585, 654] width 27 height 27
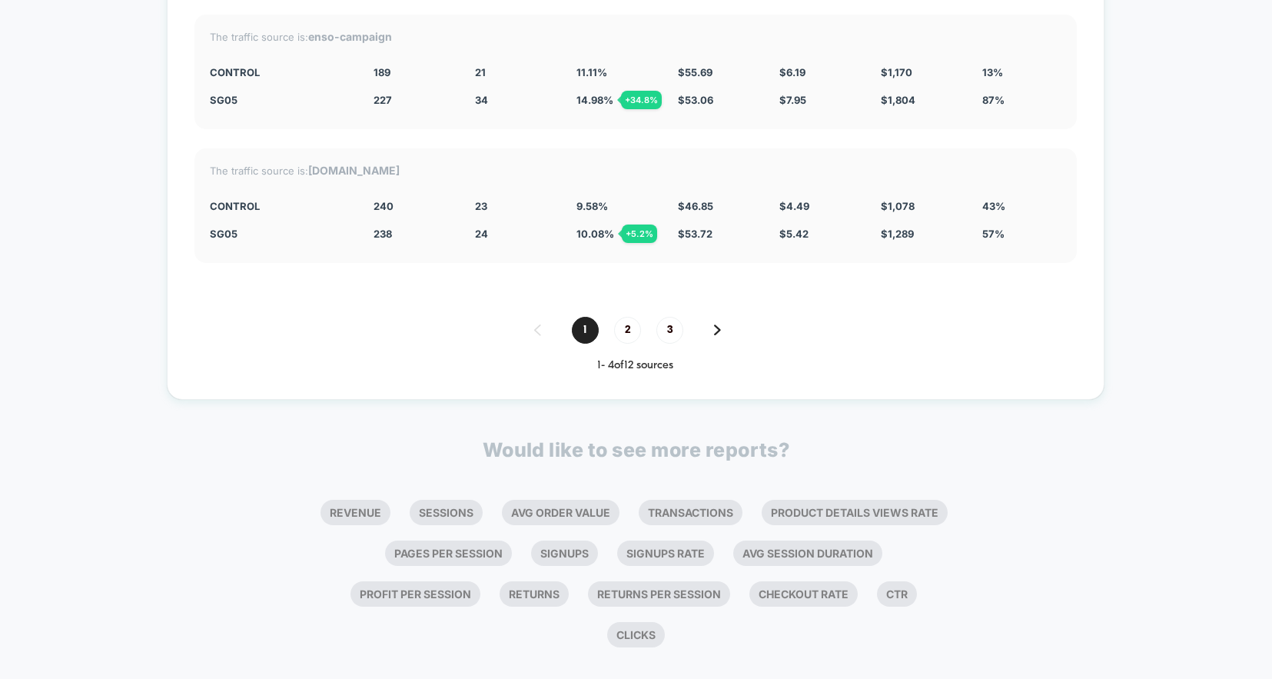
scroll to position [4720, 0]
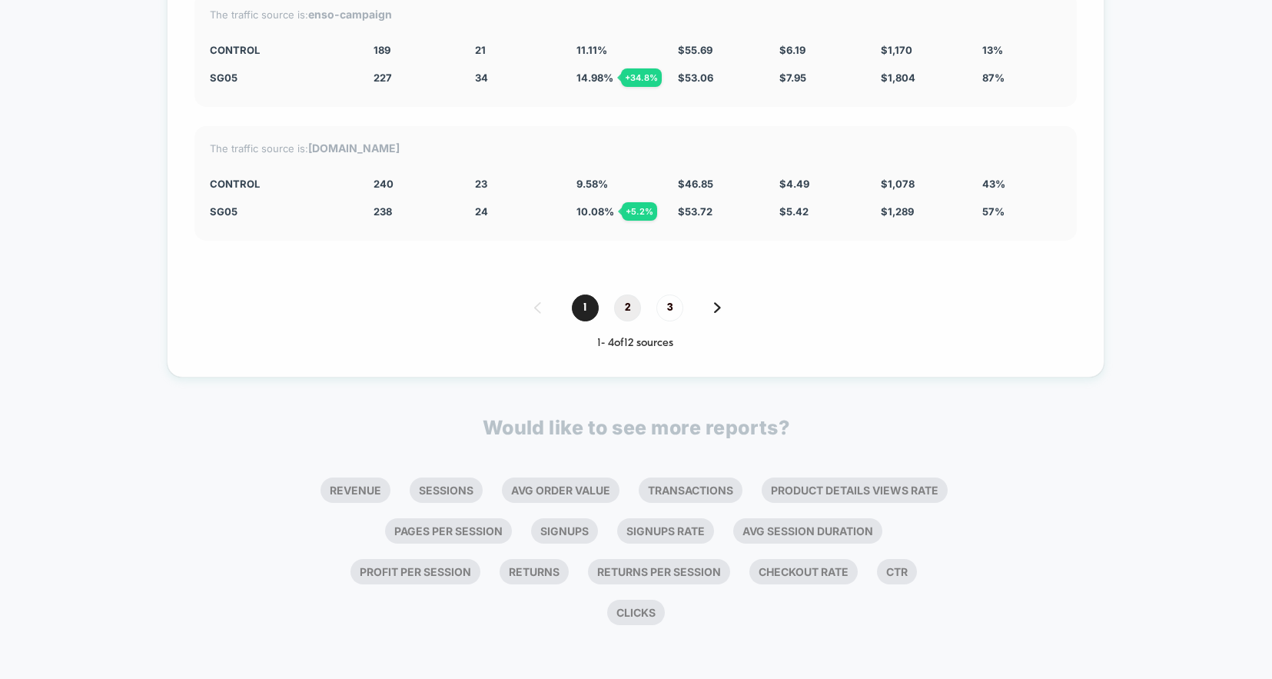
click at [624, 309] on span "2" at bounding box center [627, 307] width 27 height 27
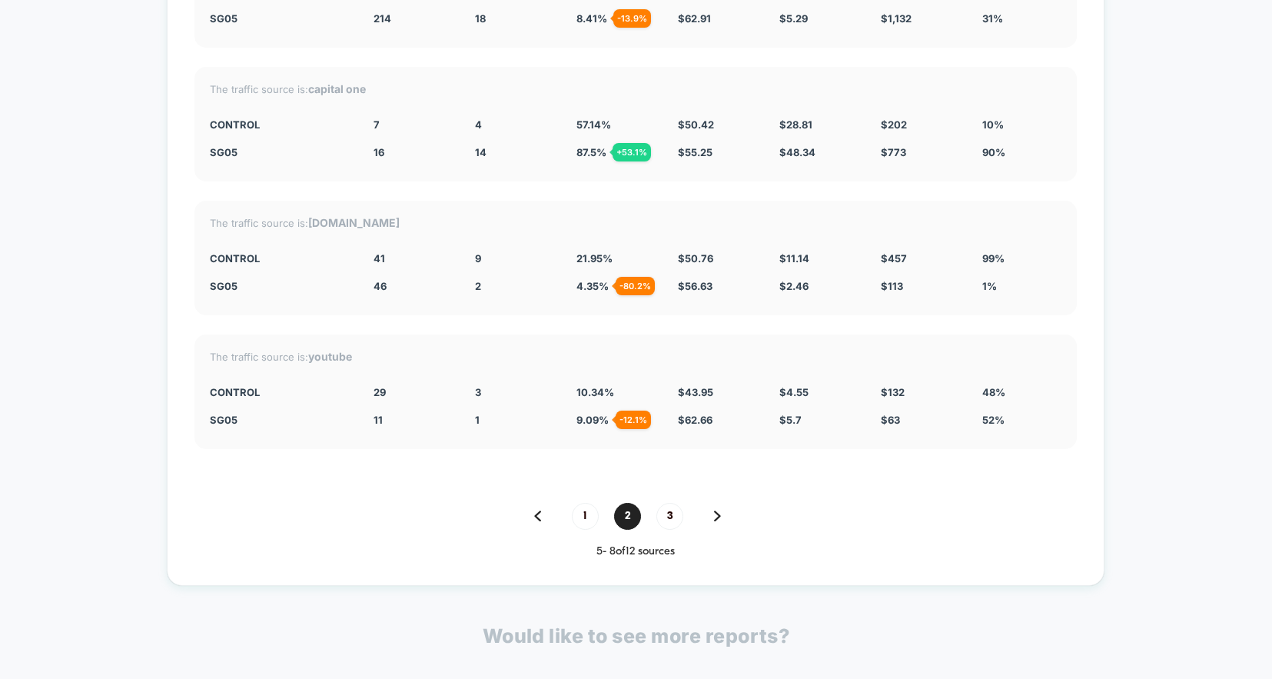
scroll to position [4551, 0]
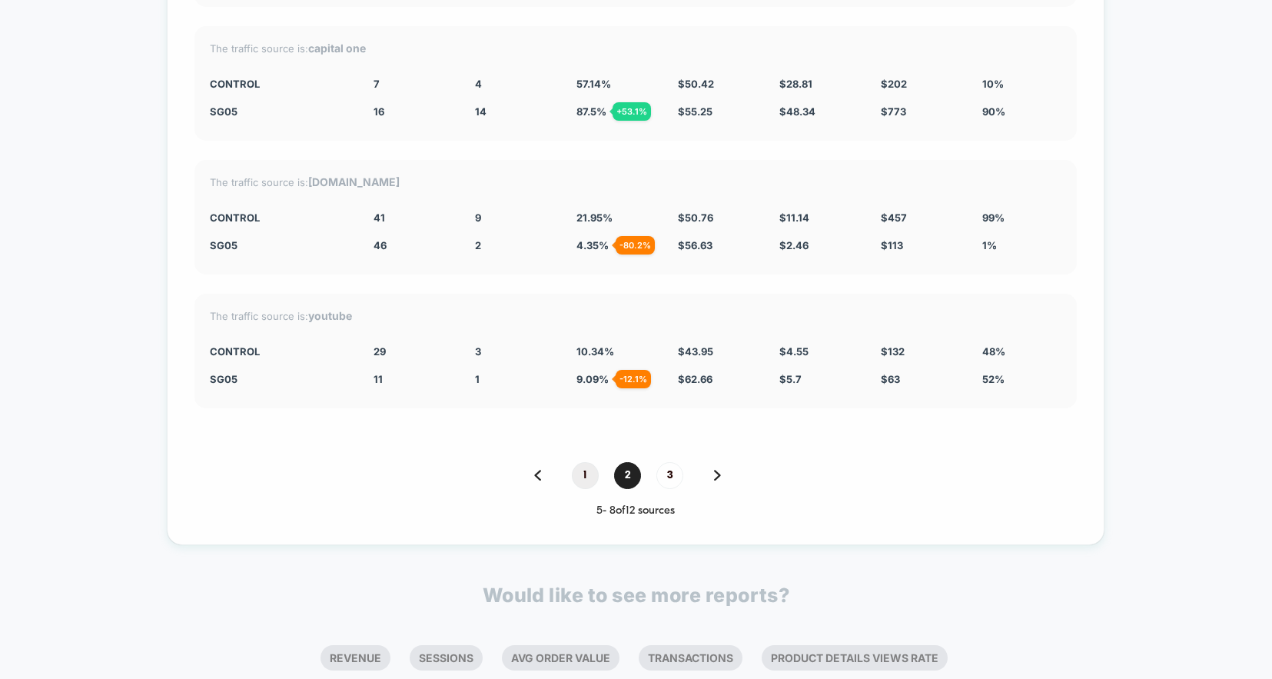
click at [586, 473] on span "1" at bounding box center [585, 475] width 27 height 27
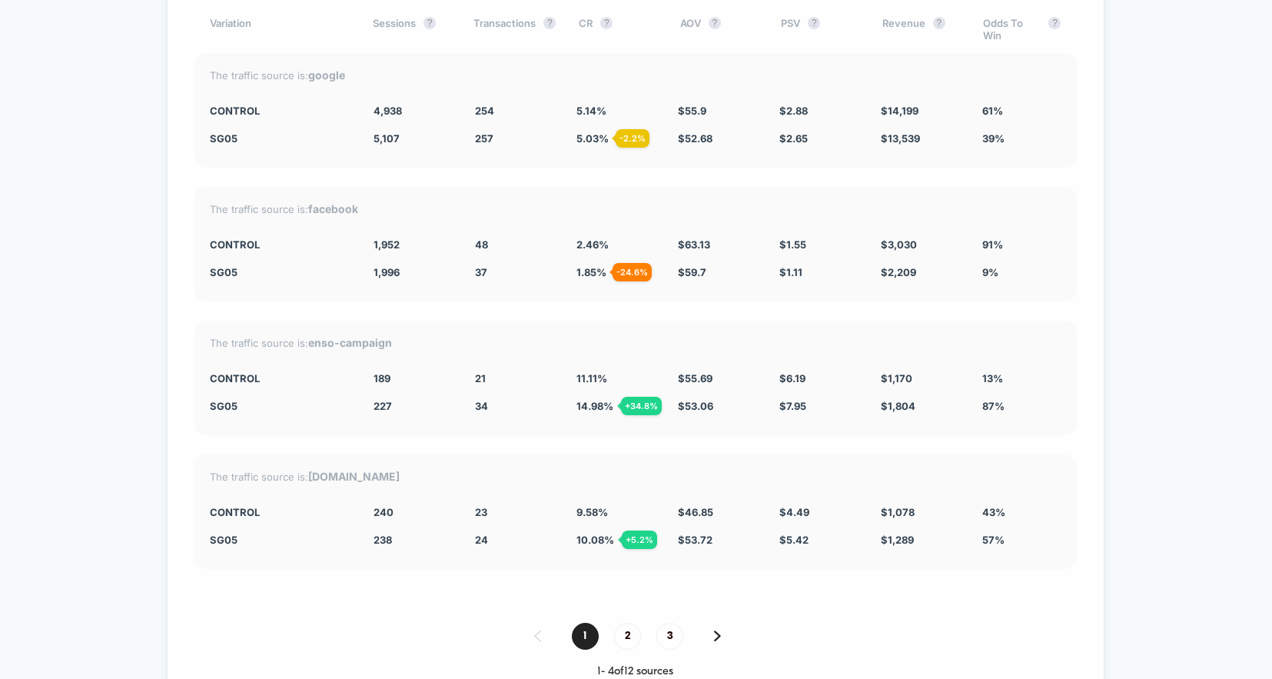
scroll to position [4395, 0]
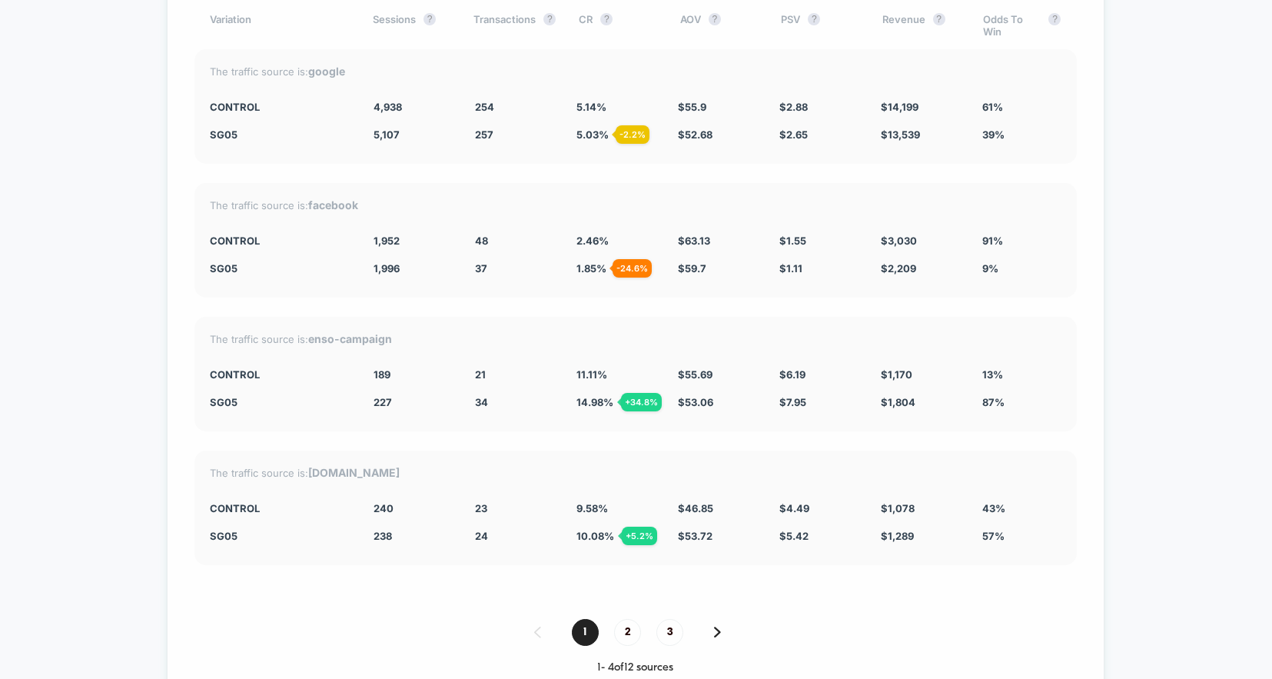
click at [599, 268] on span "1.85 % - 24.6 %" at bounding box center [591, 268] width 30 height 12
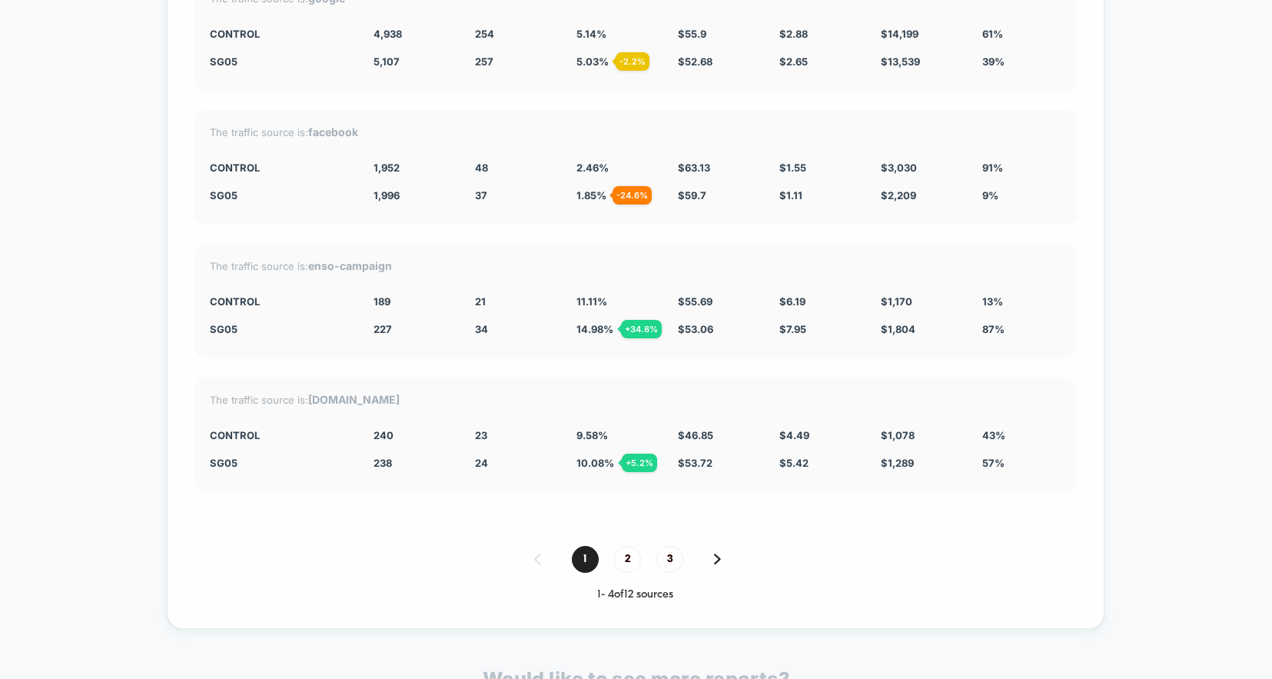
scroll to position [4470, 0]
click at [377, 264] on strong "enso-campaign" at bounding box center [350, 263] width 84 height 13
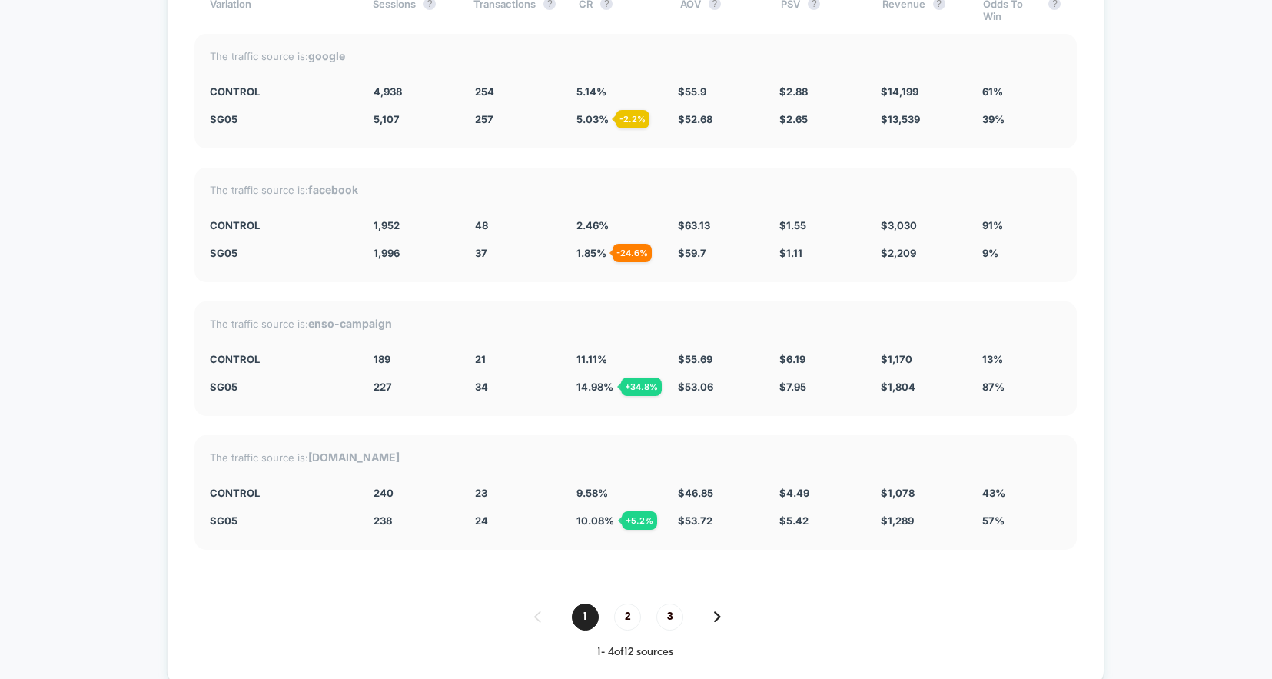
scroll to position [4415, 0]
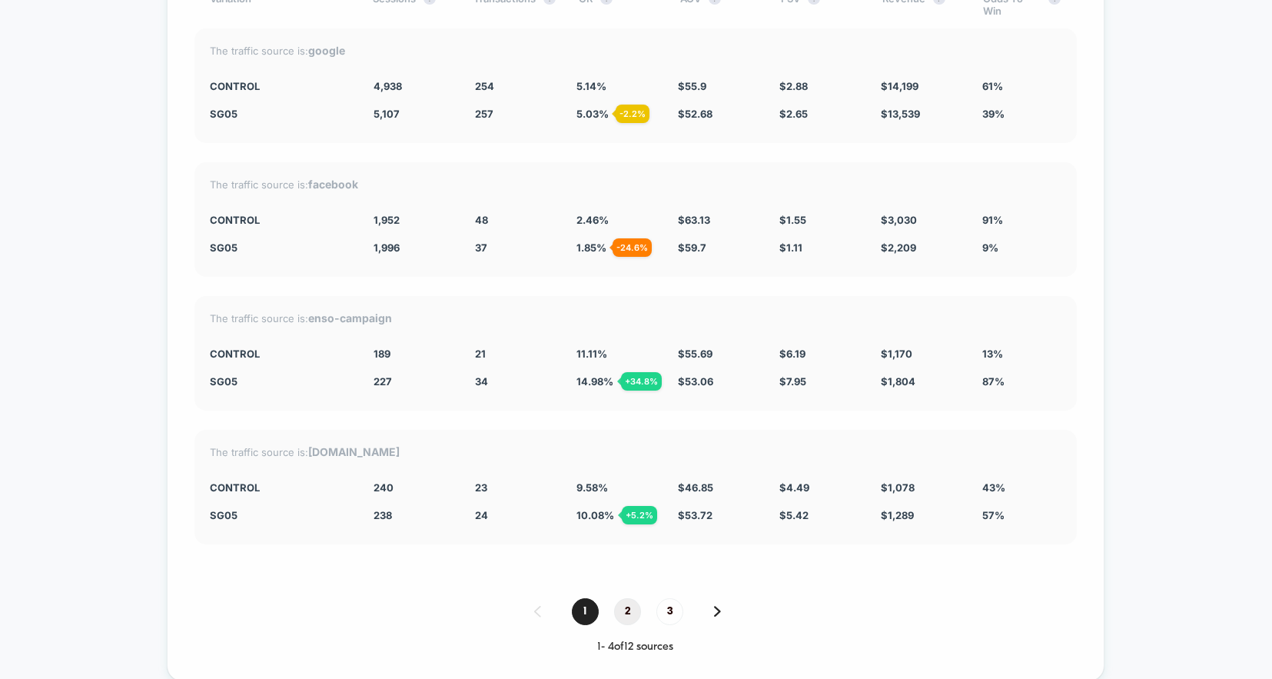
click at [631, 615] on span "2" at bounding box center [627, 611] width 27 height 27
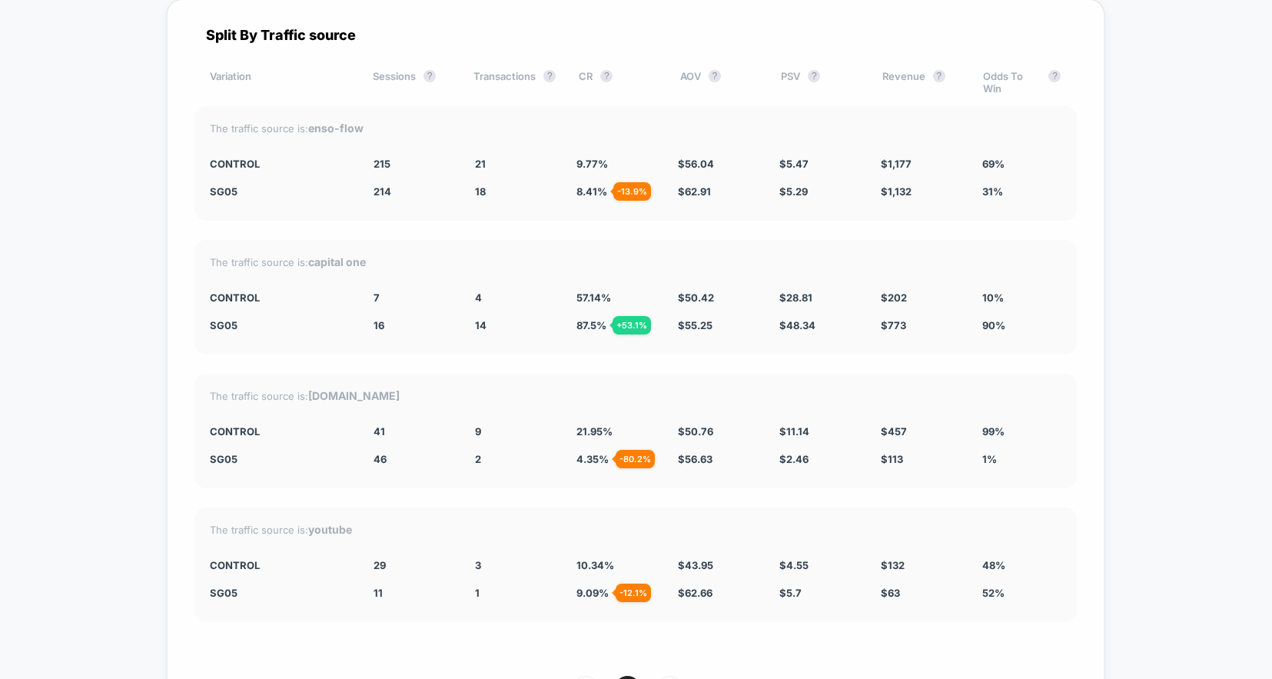
scroll to position [4318, 0]
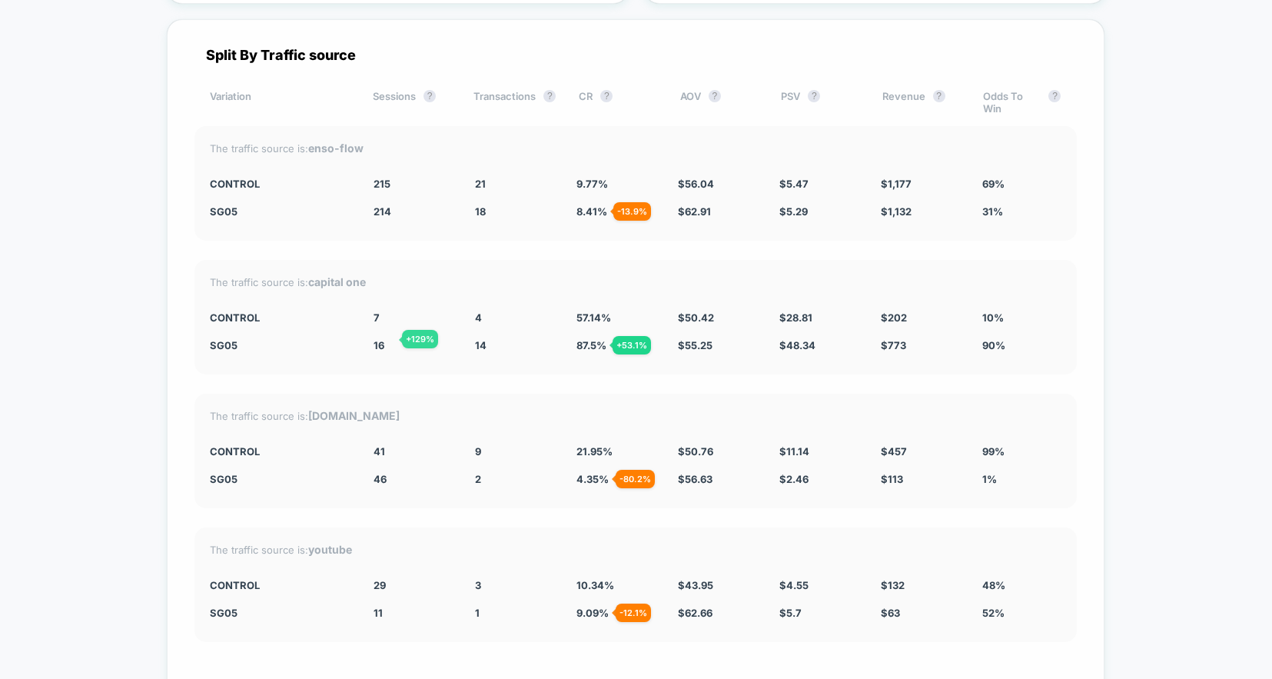
click at [448, 423] on div "The traffic source is: topnutritioncoaching.com CONTROL 41 9 21.95 % $ 50.76 $ …" at bounding box center [635, 450] width 882 height 114
drag, startPoint x: 367, startPoint y: 318, endPoint x: 569, endPoint y: 327, distance: 202.3
click at [569, 327] on div "The traffic source is: capital one CONTROL 7 4 57.14 % $ 50.42 $ 28.81 $ 202 10…" at bounding box center [635, 317] width 882 height 114
drag, startPoint x: 479, startPoint y: 343, endPoint x: 477, endPoint y: 330, distance: 13.2
click at [477, 330] on div "The traffic source is: capital one CONTROL 7 4 57.14 % $ 50.42 $ 28.81 $ 202 10…" at bounding box center [635, 317] width 882 height 114
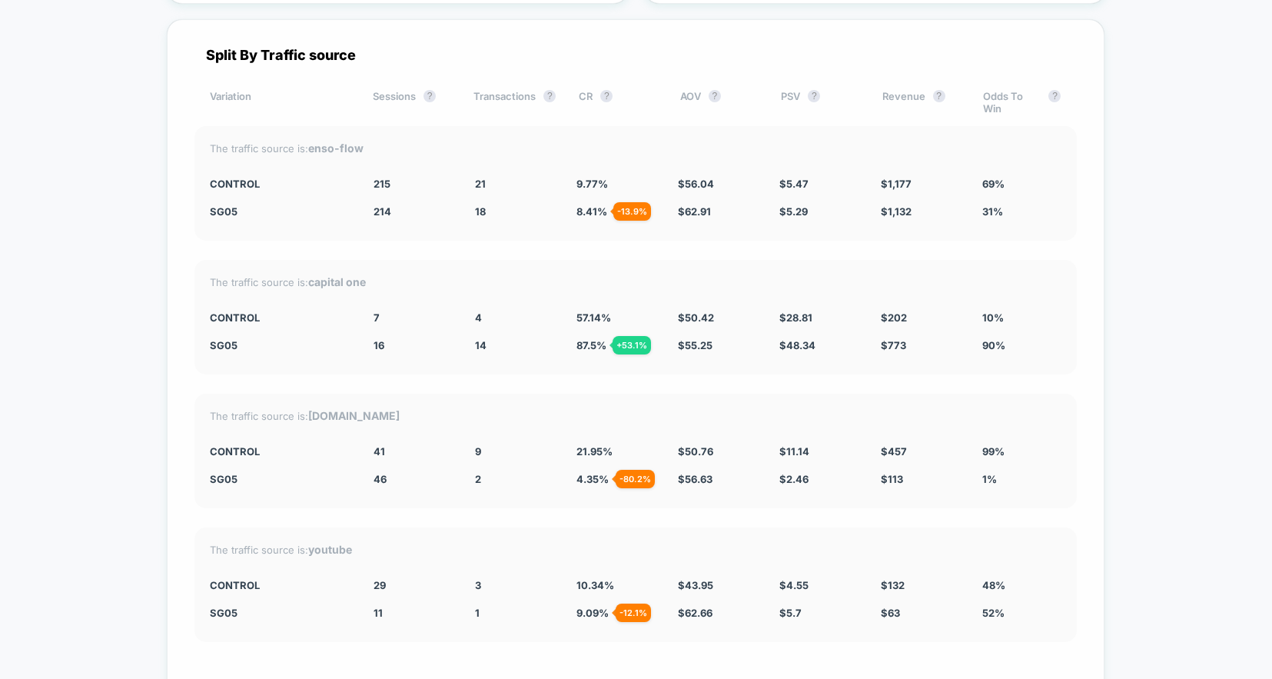
click at [476, 319] on span "4" at bounding box center [478, 317] width 7 height 12
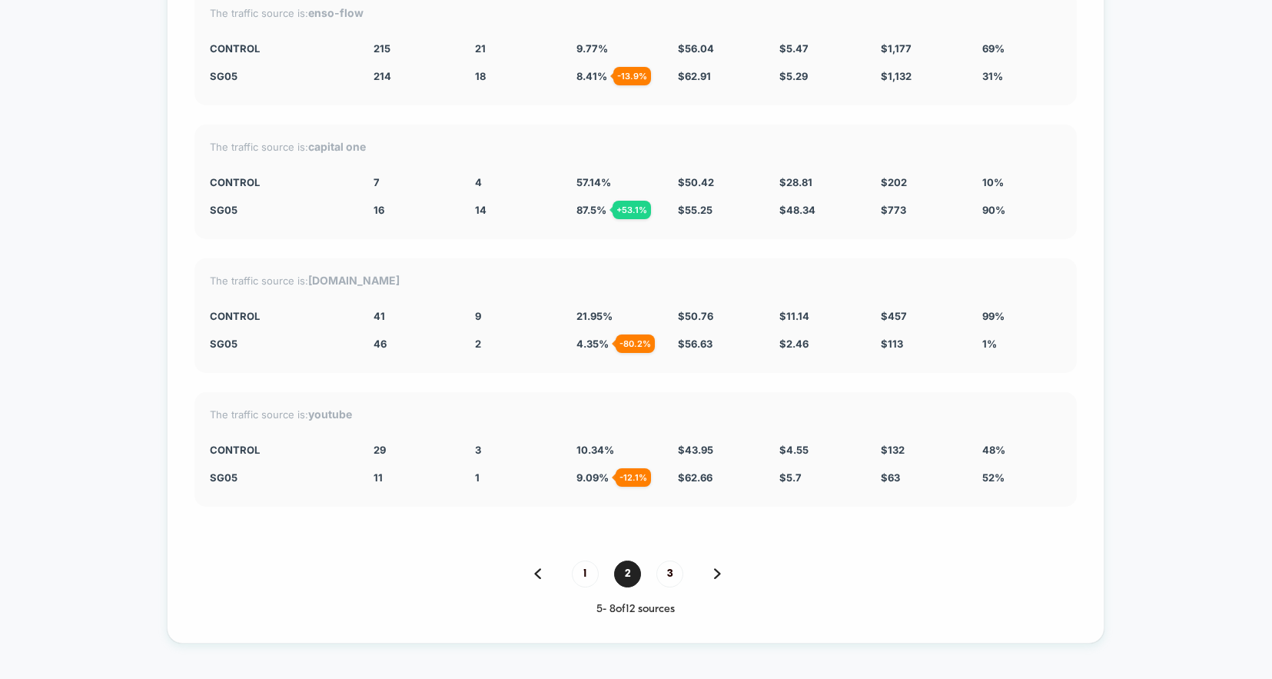
scroll to position [4483, 0]
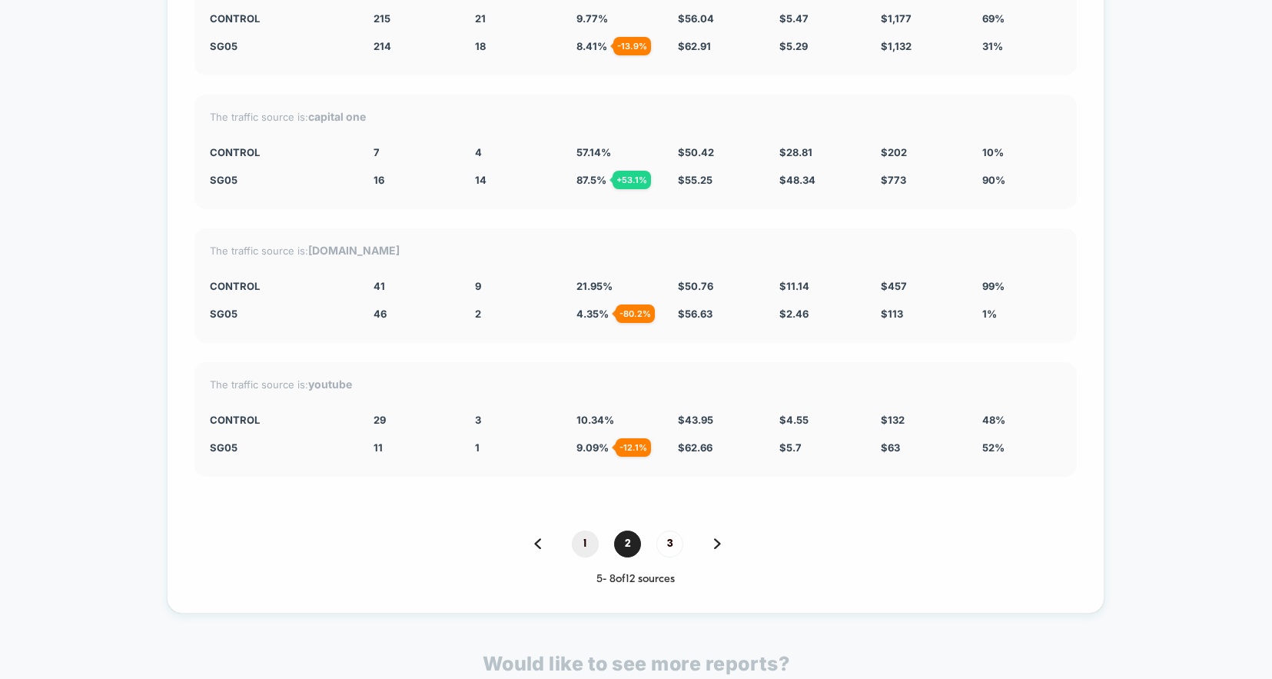
click at [584, 549] on span "1" at bounding box center [585, 543] width 27 height 27
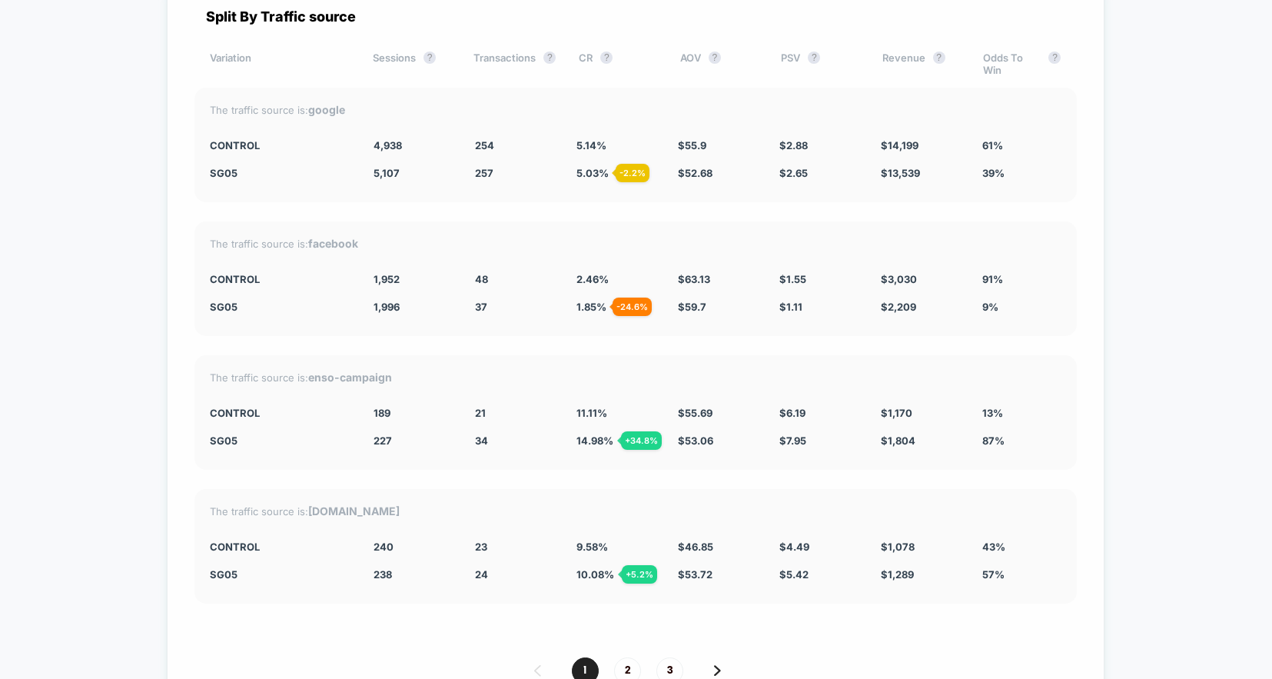
scroll to position [4353, 0]
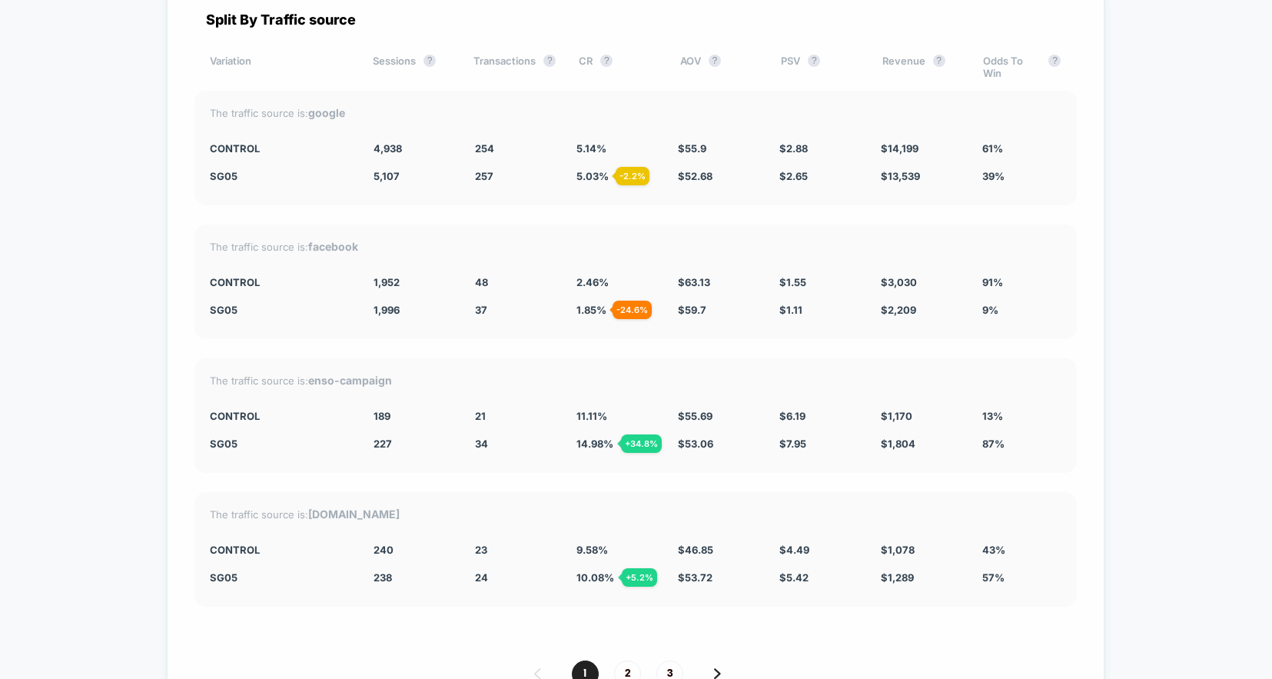
drag, startPoint x: 578, startPoint y: 416, endPoint x: 606, endPoint y: 414, distance: 28.5
click at [606, 414] on div "11.11 %" at bounding box center [615, 416] width 78 height 12
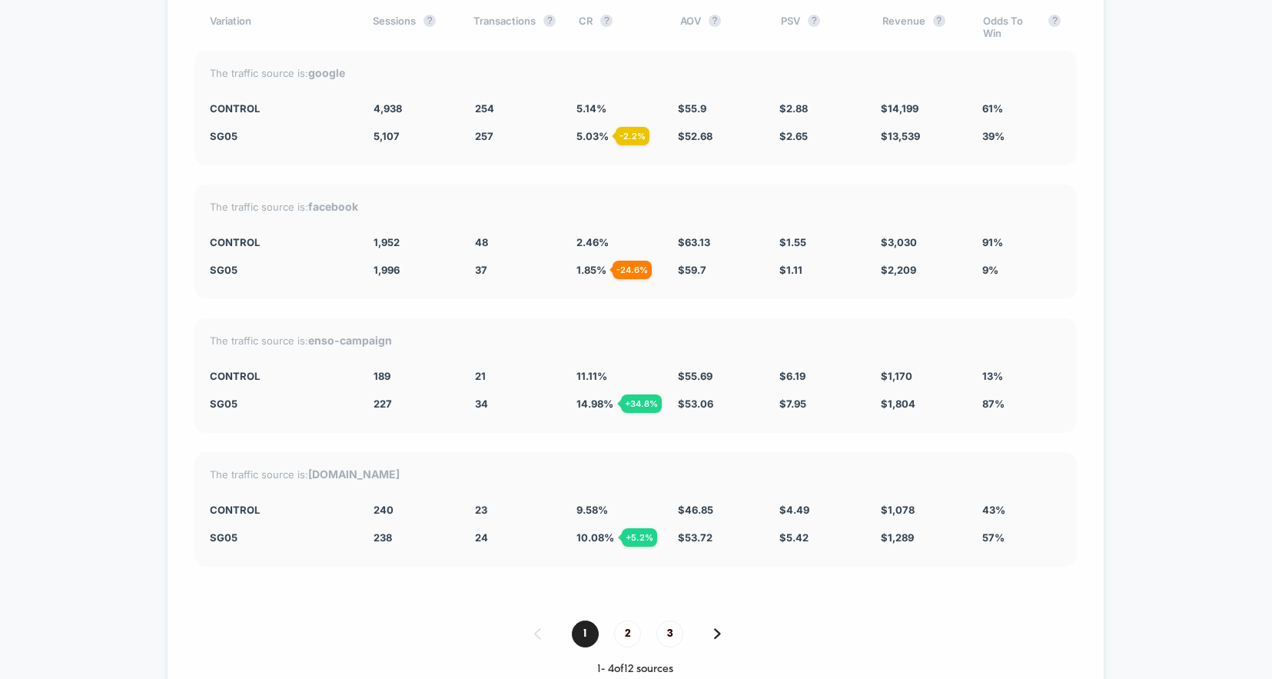
scroll to position [4376, 0]
